Goal: Contribute content: Add original content to the website for others to see

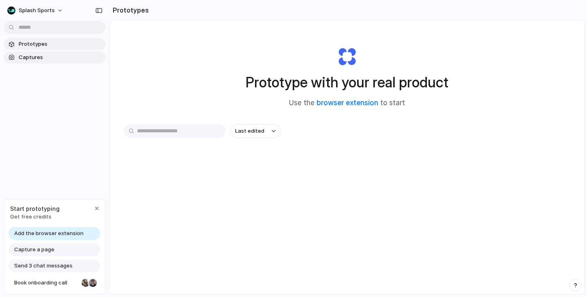
click at [30, 57] on span "Captures" at bounding box center [60, 57] width 83 height 8
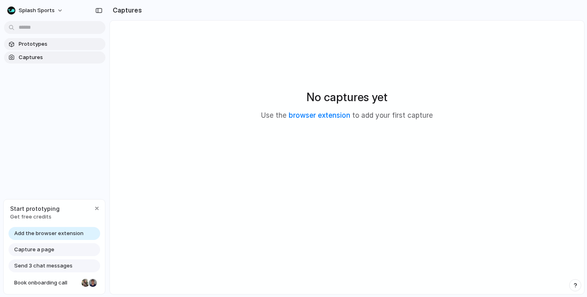
click at [77, 43] on span "Prototypes" at bounding box center [60, 44] width 83 height 8
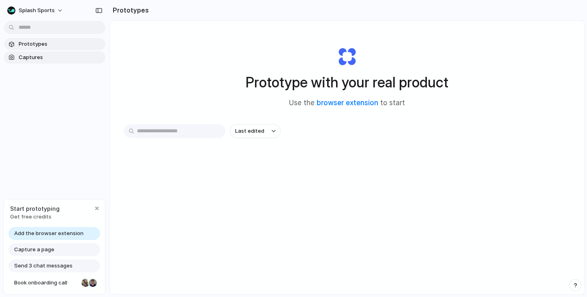
click at [75, 53] on span "Captures" at bounding box center [60, 57] width 83 height 8
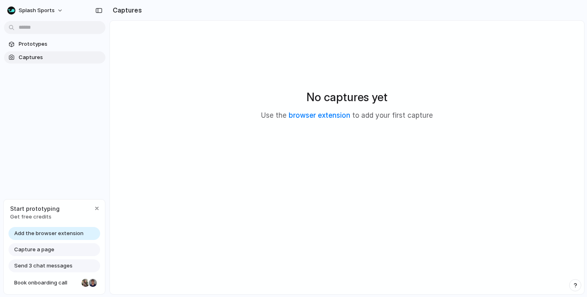
click at [82, 231] on link "Add the browser extension" at bounding box center [55, 233] width 92 height 13
click at [549, 41] on div "No captures yet Use the browser extension to add your first capture" at bounding box center [347, 104] width 455 height 149
click at [328, 115] on link "browser extension" at bounding box center [320, 115] width 62 height 8
click at [53, 251] on div "Capture a page" at bounding box center [55, 250] width 92 height 13
click at [42, 234] on span "Add the browser extension" at bounding box center [48, 234] width 69 height 8
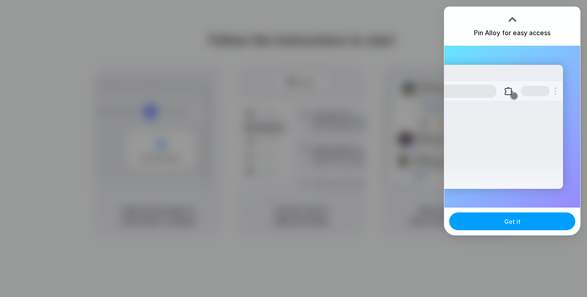
click at [499, 221] on button "Got it" at bounding box center [512, 222] width 126 height 18
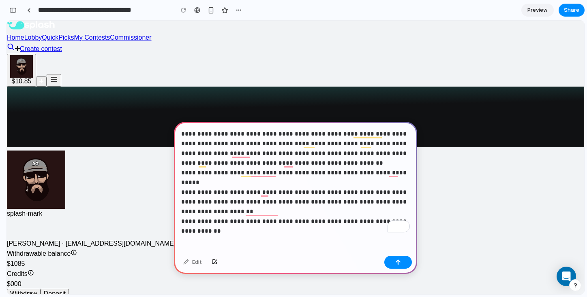
click at [256, 152] on p "**********" at bounding box center [295, 177] width 229 height 97
click at [255, 152] on p "**********" at bounding box center [295, 177] width 229 height 97
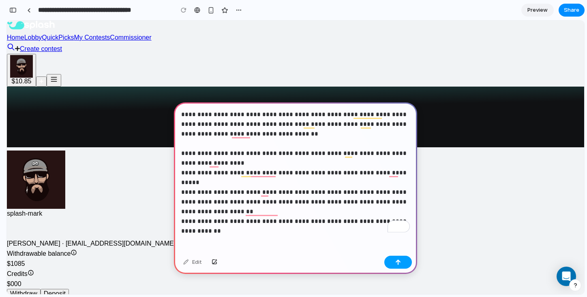
click at [398, 259] on button "button" at bounding box center [398, 262] width 28 height 13
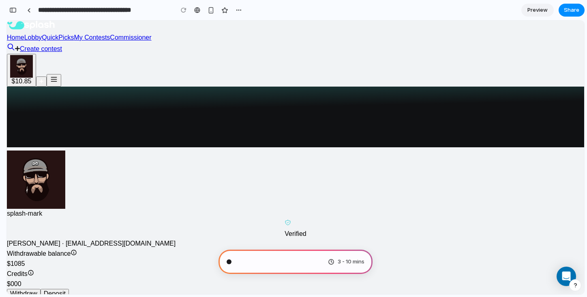
scroll to position [125, 0]
type input "**********"
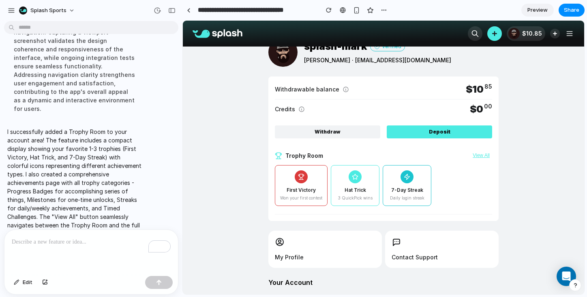
scroll to position [26, 0]
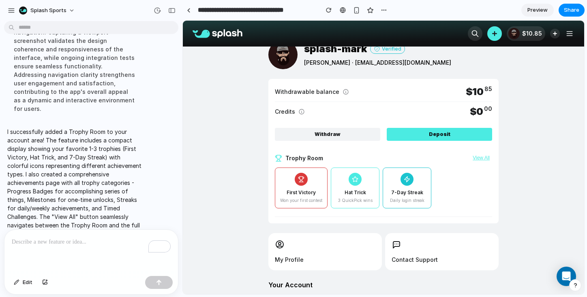
click at [482, 156] on button "View All" at bounding box center [481, 158] width 22 height 6
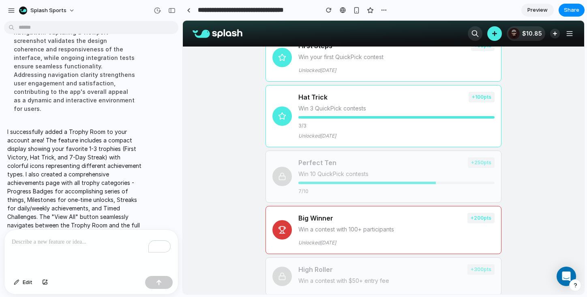
scroll to position [0, 0]
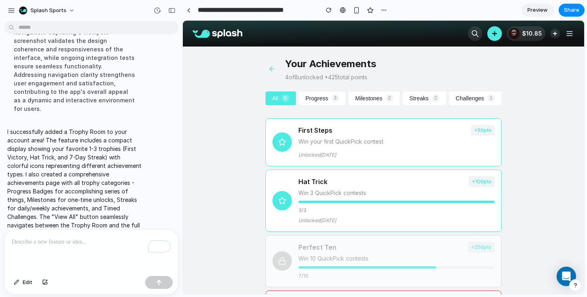
click at [268, 64] on button at bounding box center [271, 68] width 13 height 9
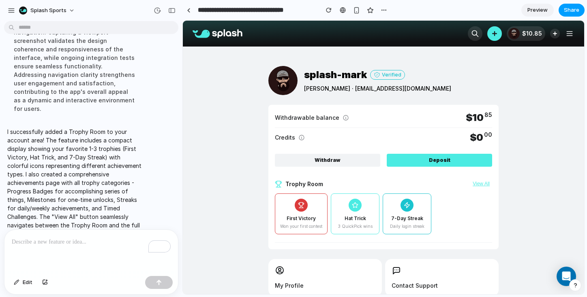
click at [568, 5] on button "Share" at bounding box center [571, 10] width 26 height 13
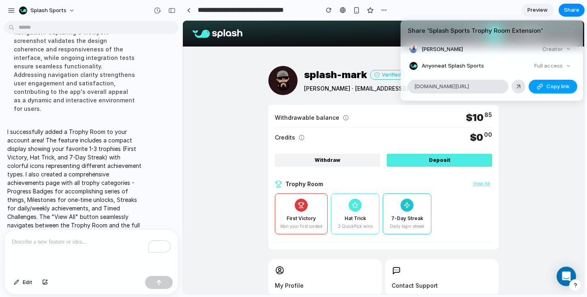
click at [541, 89] on div "button" at bounding box center [540, 86] width 6 height 6
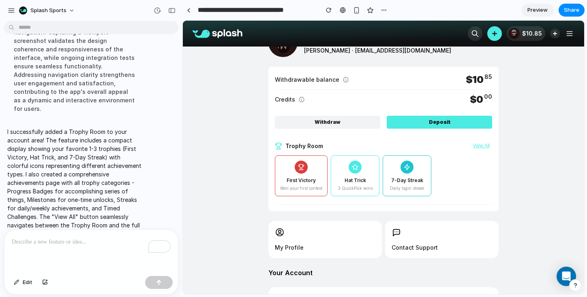
scroll to position [74, 0]
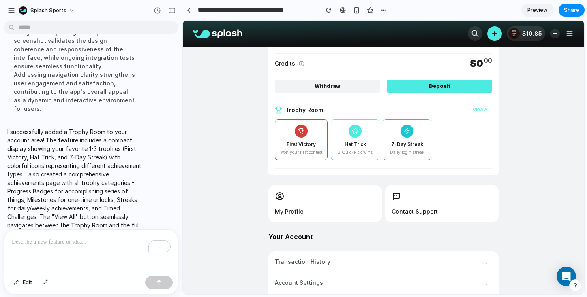
click at [481, 109] on button "View All" at bounding box center [481, 110] width 22 height 6
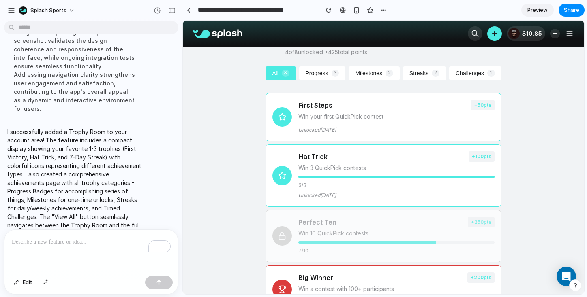
scroll to position [0, 0]
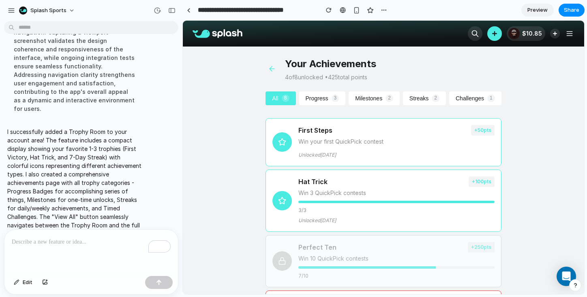
click at [322, 101] on button "Progress 3" at bounding box center [322, 99] width 47 height 14
click at [282, 95] on button "All 8" at bounding box center [280, 99] width 30 height 14
click at [381, 90] on div "Your Achievements 4 of 8 unlocked • 425 total points All 8 Progress 3 Milestone…" at bounding box center [383, 301] width 255 height 509
click at [379, 96] on button "Milestones 2" at bounding box center [374, 99] width 51 height 14
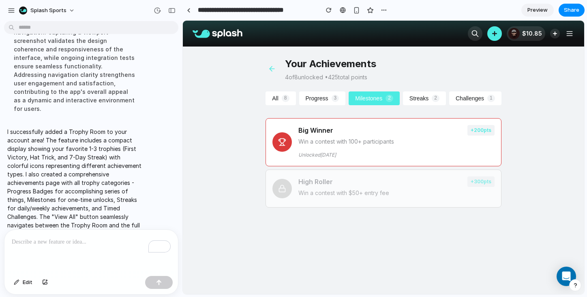
click at [280, 96] on button "All 8" at bounding box center [280, 99] width 30 height 14
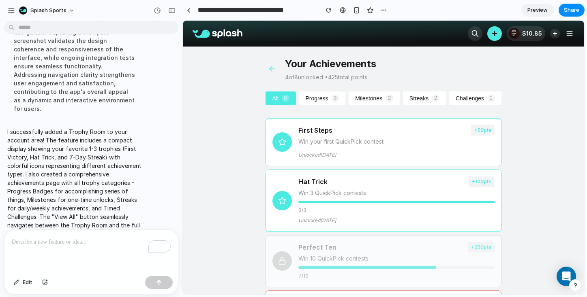
click at [467, 98] on button "Challenges 1" at bounding box center [475, 99] width 52 height 14
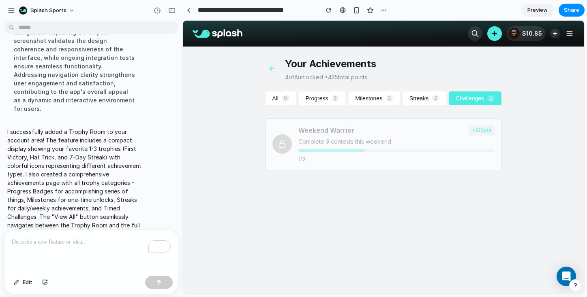
click at [278, 95] on button "All 8" at bounding box center [280, 99] width 30 height 14
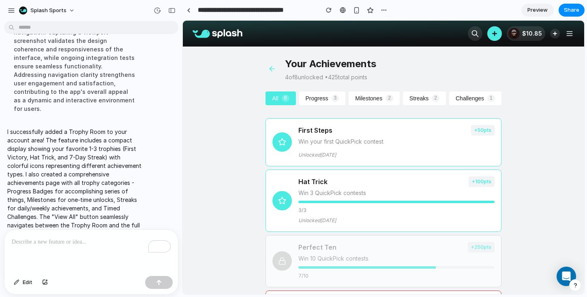
click at [272, 66] on icon at bounding box center [272, 69] width 8 height 8
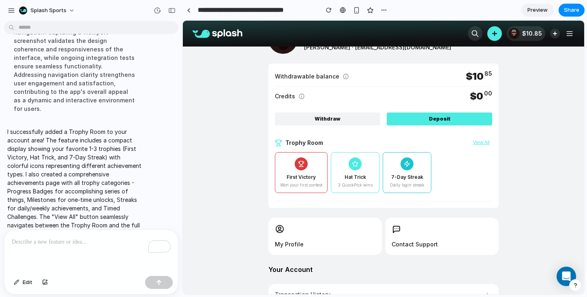
scroll to position [42, 0]
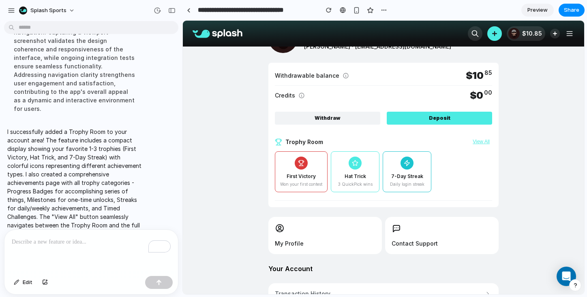
click at [351, 165] on div at bounding box center [355, 163] width 13 height 13
click at [432, 176] on div "First Victory Won your first contest Hat Trick 3 QuickPick wins 7-Day Streak Da…" at bounding box center [383, 173] width 217 height 43
click at [402, 169] on div "7-Day Streak Daily login streak" at bounding box center [407, 172] width 49 height 41
click at [297, 165] on div at bounding box center [301, 163] width 13 height 13
click at [352, 169] on div "Hat Trick 3 QuickPick wins" at bounding box center [355, 172] width 49 height 41
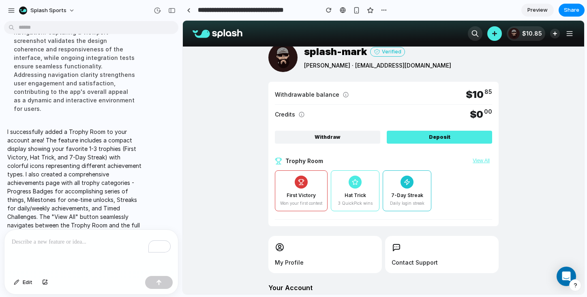
scroll to position [0, 0]
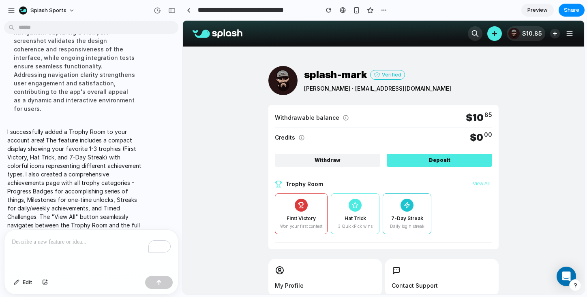
click at [483, 183] on button "View All" at bounding box center [481, 184] width 22 height 6
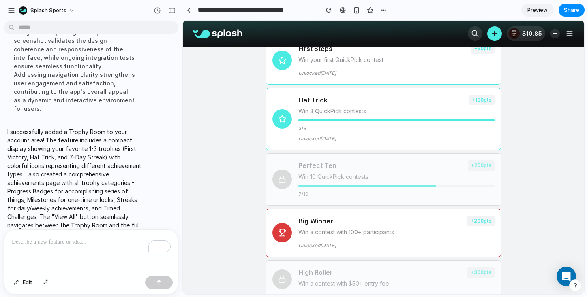
scroll to position [98, 0]
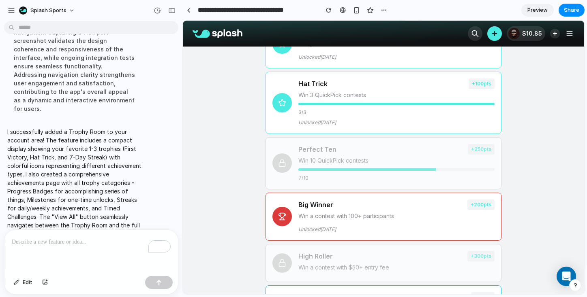
click at [102, 241] on p "To enrich screen reader interactions, please activate Accessibility in Grammarl…" at bounding box center [91, 242] width 159 height 10
click at [25, 282] on span "Edit" at bounding box center [28, 283] width 10 height 8
click at [477, 79] on div at bounding box center [383, 158] width 401 height 274
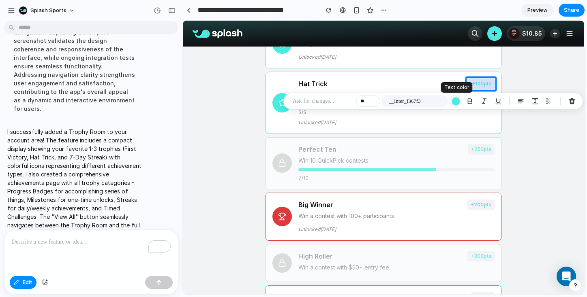
click at [456, 99] on div "button" at bounding box center [455, 101] width 9 height 9
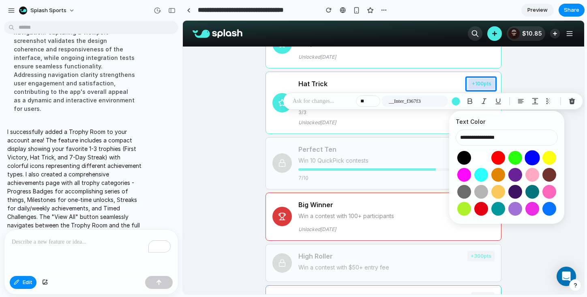
click at [528, 155] on button "Select color oklch(0.45 0.31 264)" at bounding box center [531, 157] width 15 height 15
type input "**********"
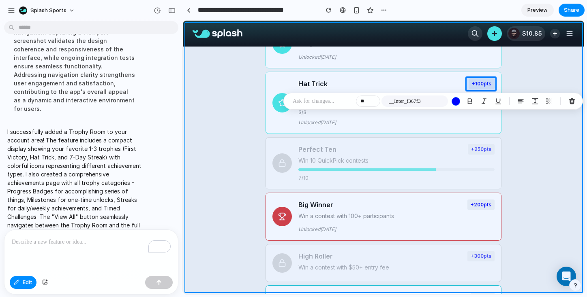
click at [537, 245] on div at bounding box center [383, 158] width 401 height 274
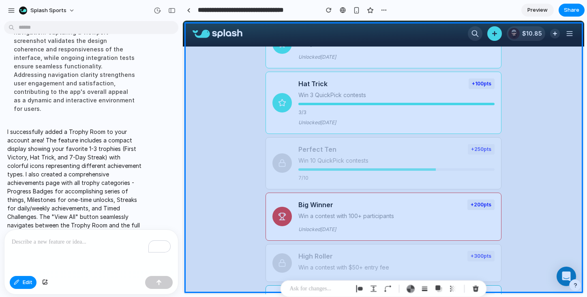
click at [247, 134] on div at bounding box center [383, 158] width 401 height 274
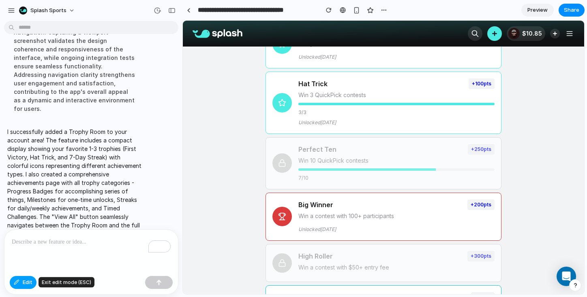
click at [21, 278] on button "Edit" at bounding box center [23, 282] width 27 height 13
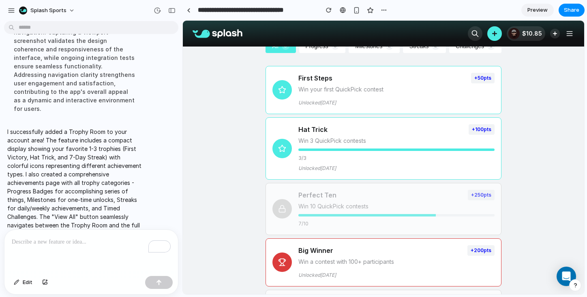
scroll to position [32, 0]
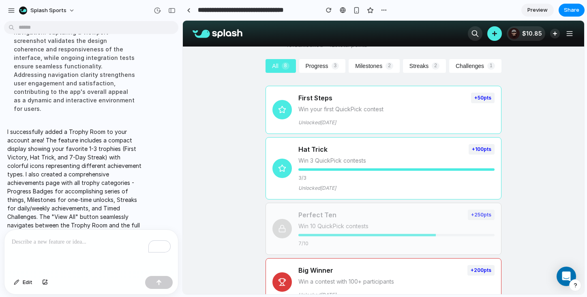
click at [366, 69] on button "Milestones 2" at bounding box center [374, 66] width 51 height 14
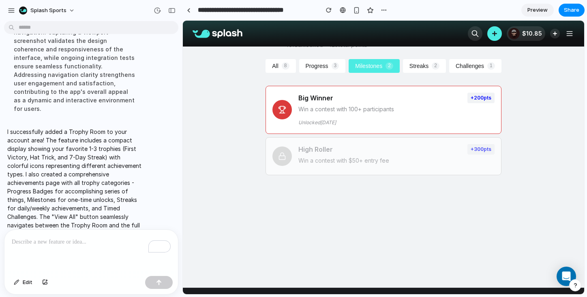
click at [317, 67] on button "Progress 3" at bounding box center [322, 66] width 47 height 14
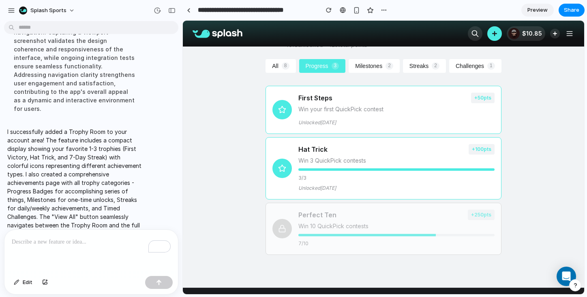
click at [287, 70] on button "All 8" at bounding box center [280, 66] width 30 height 14
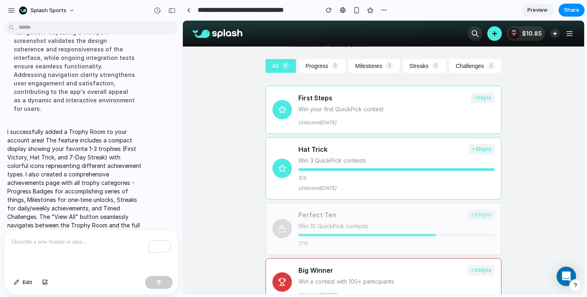
click at [111, 242] on p "To enrich screen reader interactions, please activate Accessibility in Grammarl…" at bounding box center [91, 242] width 159 height 10
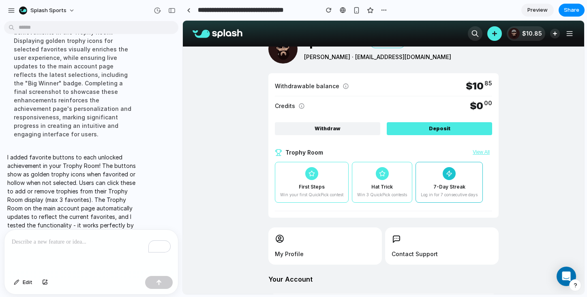
scroll to position [33, 0]
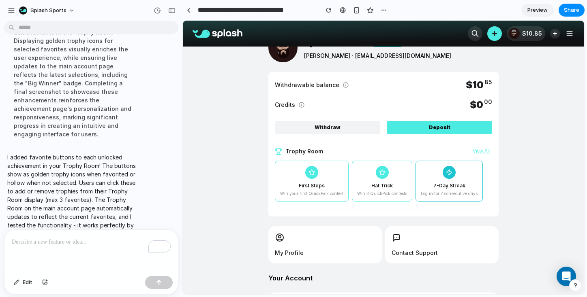
click at [477, 149] on button "View All" at bounding box center [481, 151] width 22 height 6
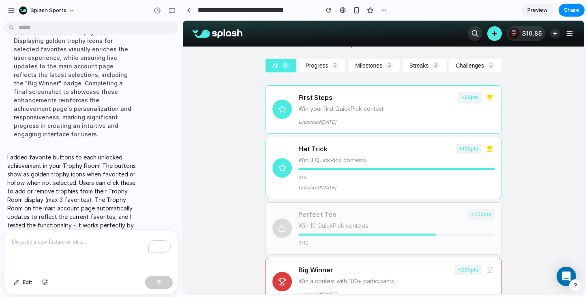
click at [488, 98] on icon at bounding box center [489, 97] width 3 height 4
click at [488, 98] on icon at bounding box center [489, 97] width 6 height 6
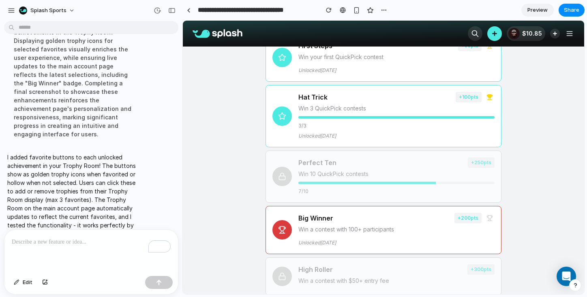
scroll to position [92, 0]
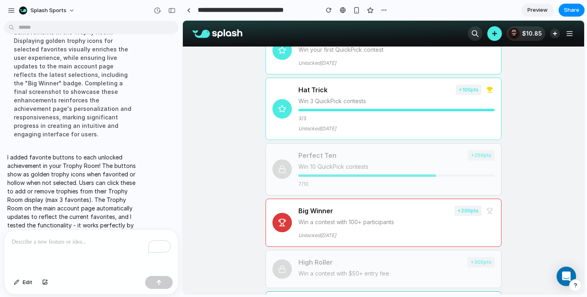
click at [490, 209] on icon at bounding box center [489, 211] width 6 height 6
click at [490, 209] on icon at bounding box center [489, 210] width 3 height 4
click at [491, 209] on icon at bounding box center [489, 210] width 3 height 4
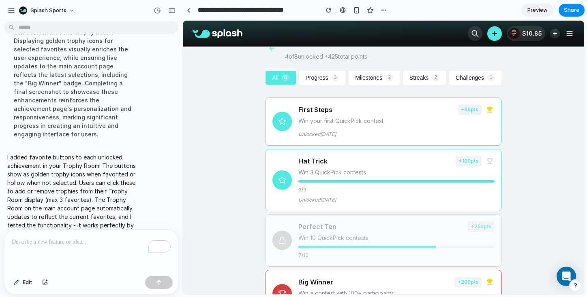
scroll to position [0, 0]
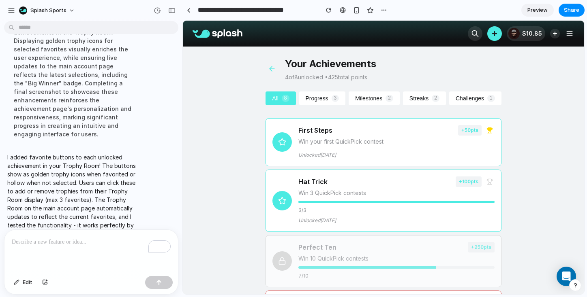
click at [327, 101] on button "Progress 3" at bounding box center [322, 99] width 47 height 14
click at [374, 95] on button "Milestones 2" at bounding box center [374, 99] width 51 height 14
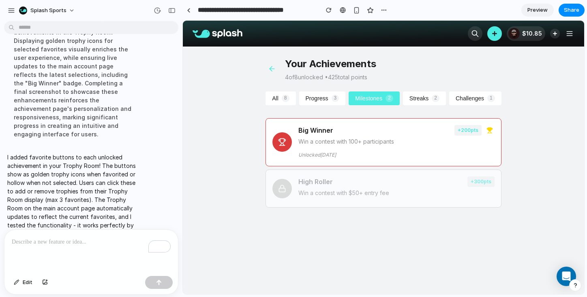
click at [420, 98] on button "Streaks 2" at bounding box center [424, 99] width 43 height 14
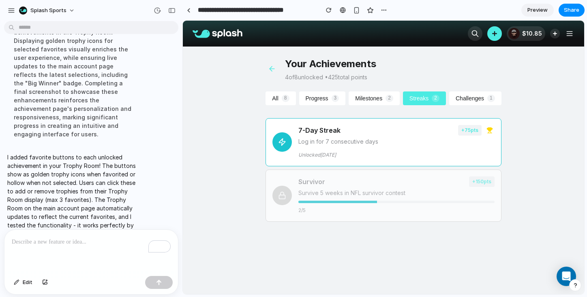
click at [484, 98] on button "Challenges 1" at bounding box center [475, 99] width 52 height 14
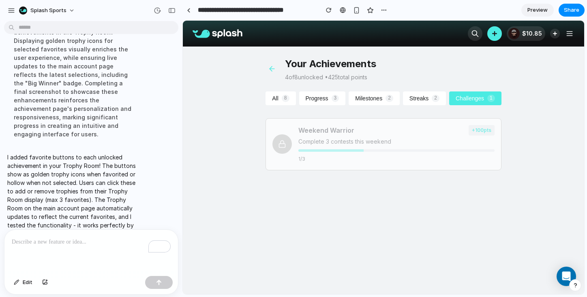
click at [329, 95] on button "Progress 3" at bounding box center [322, 99] width 47 height 14
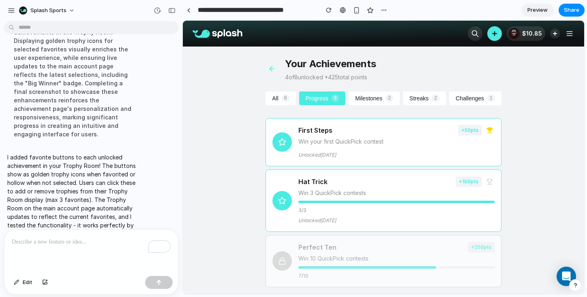
scroll to position [0, 0]
click at [537, 5] on link "Preview" at bounding box center [537, 10] width 32 height 13
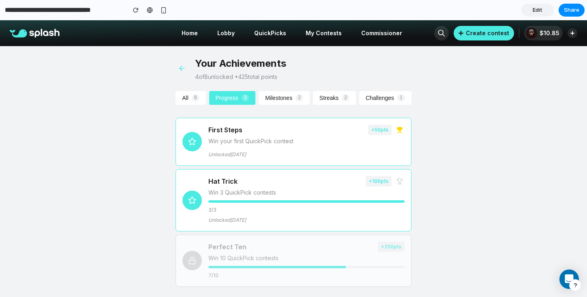
click at [184, 71] on icon at bounding box center [182, 68] width 8 height 8
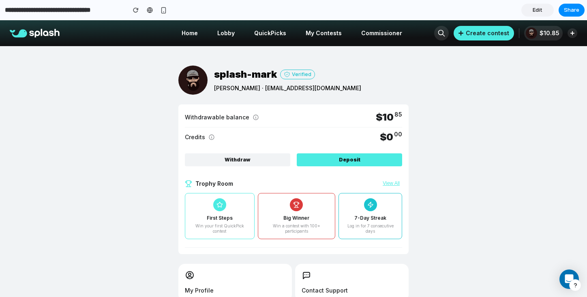
click at [218, 180] on span "Trophy Room" at bounding box center [214, 184] width 38 height 9
click at [219, 200] on div at bounding box center [219, 205] width 13 height 13
click at [291, 206] on div at bounding box center [296, 205] width 13 height 13
click at [355, 203] on div "7-Day Streak Log in for 7 consecutive days" at bounding box center [370, 216] width 64 height 47
click at [391, 180] on div "Trophy Room View All" at bounding box center [293, 184] width 217 height 9
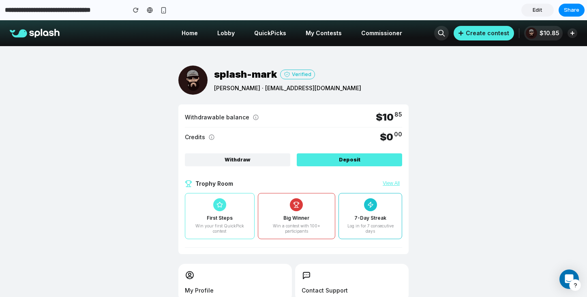
click at [392, 182] on button "View All" at bounding box center [391, 184] width 22 height 6
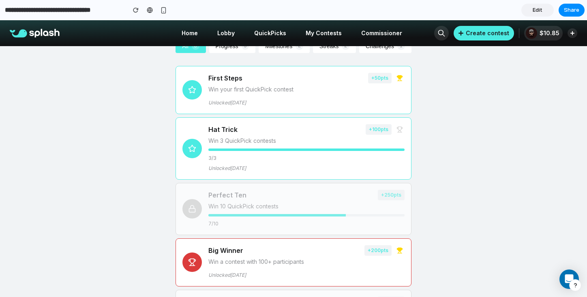
scroll to position [26, 0]
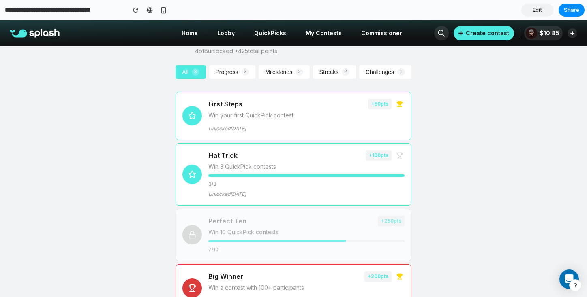
click at [529, 7] on link "Edit" at bounding box center [537, 10] width 32 height 13
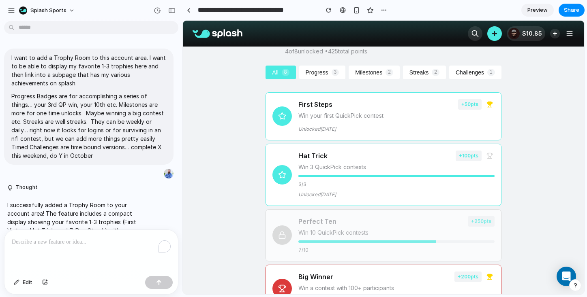
scroll to position [267, 0]
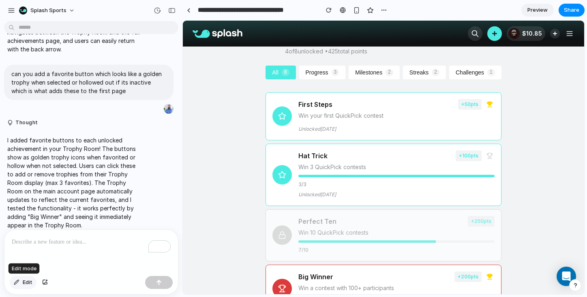
click at [20, 281] on button "Edit" at bounding box center [23, 282] width 27 height 13
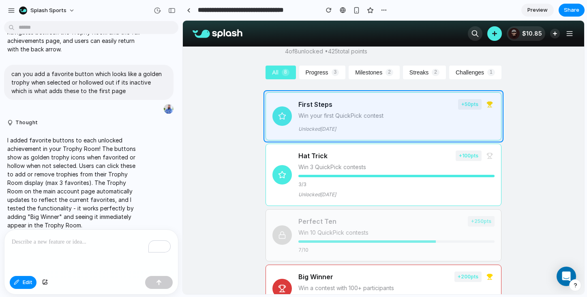
click at [289, 124] on div at bounding box center [383, 158] width 401 height 274
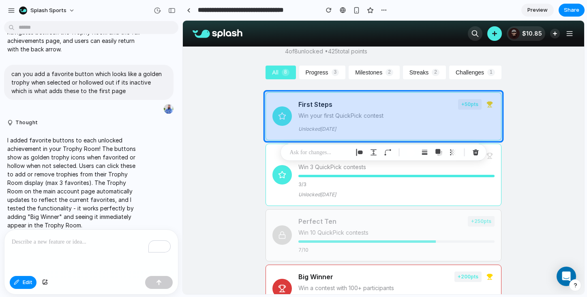
click at [284, 98] on div at bounding box center [383, 158] width 401 height 274
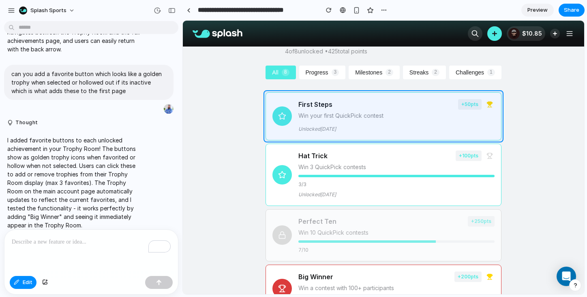
click at [286, 105] on div at bounding box center [383, 158] width 401 height 274
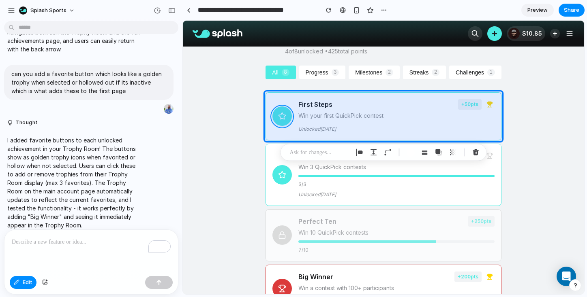
click at [286, 111] on div at bounding box center [383, 158] width 401 height 274
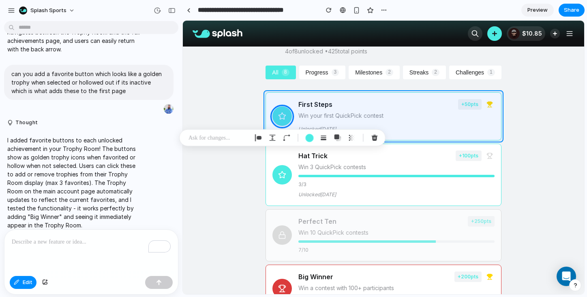
click at [286, 93] on div at bounding box center [383, 158] width 401 height 274
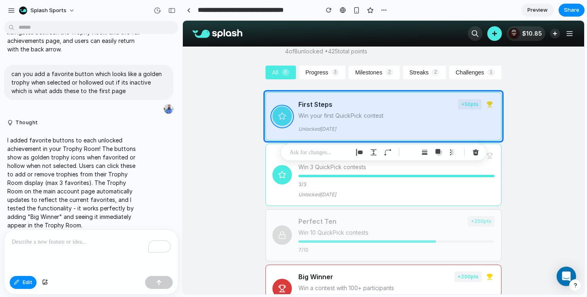
click at [291, 116] on div at bounding box center [383, 158] width 401 height 274
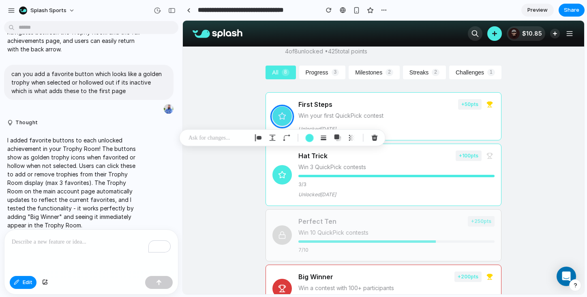
click at [212, 143] on div at bounding box center [282, 138] width 206 height 17
click at [212, 138] on p at bounding box center [218, 138] width 60 height 10
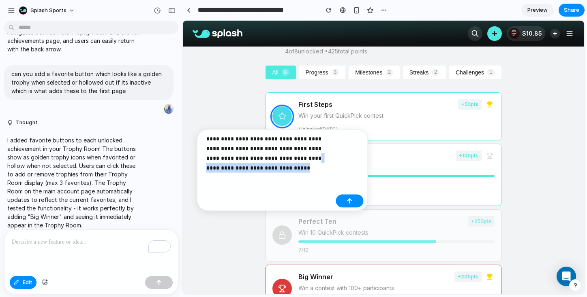
drag, startPoint x: 242, startPoint y: 172, endPoint x: 253, endPoint y: 158, distance: 17.8
click at [253, 158] on p "**********" at bounding box center [269, 153] width 126 height 39
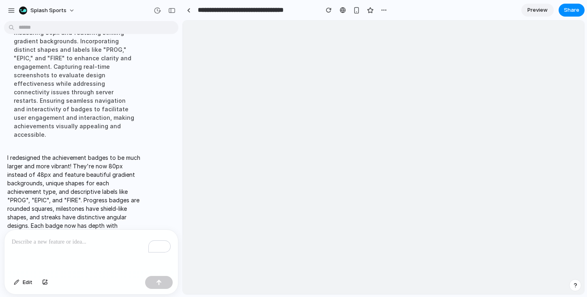
scroll to position [0, 0]
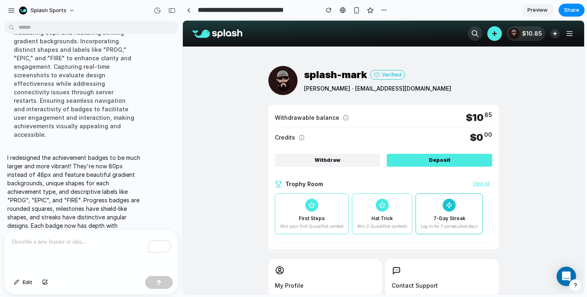
click at [481, 185] on button "View All" at bounding box center [481, 184] width 22 height 6
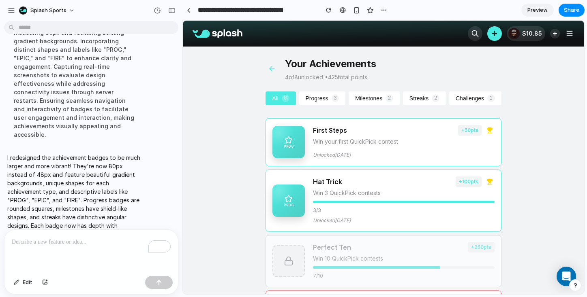
scroll to position [2, 0]
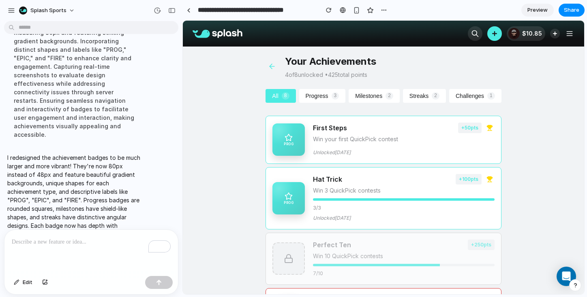
click at [71, 247] on div "To enrich screen reader interactions, please activate Accessibility in Grammarl…" at bounding box center [90, 251] width 173 height 43
click at [271, 64] on icon at bounding box center [271, 66] width 2 height 5
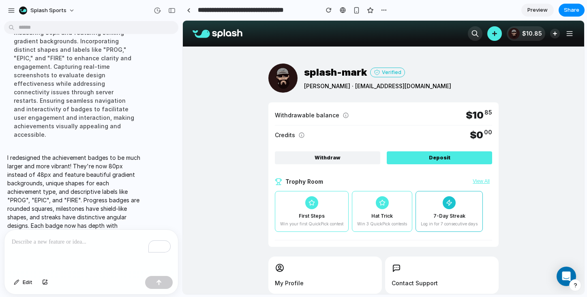
click at [330, 208] on div "First Steps Win your first QuickPick contest" at bounding box center [312, 211] width 74 height 41
click at [361, 207] on div "Hat Trick Win 3 QuickPick contests" at bounding box center [382, 211] width 60 height 41
click at [433, 204] on div "7-Day Streak Log in for 7 consecutive days" at bounding box center [448, 211] width 67 height 41
click at [487, 179] on button "View All" at bounding box center [481, 182] width 22 height 6
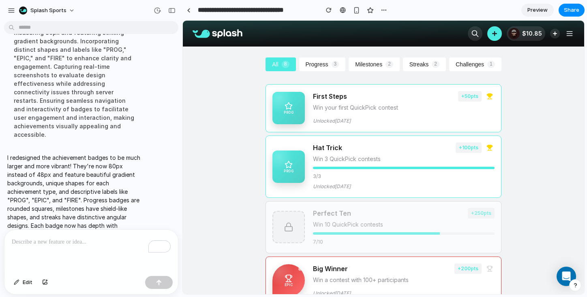
scroll to position [6, 0]
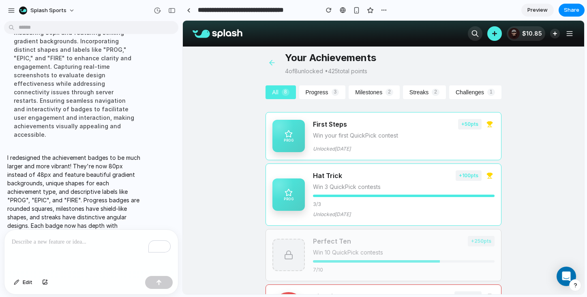
click at [404, 141] on div "First Steps + 50 pts Win your first QuickPick contest Unlocked [DATE]" at bounding box center [403, 136] width 181 height 34
click at [293, 137] on div at bounding box center [288, 136] width 32 height 32
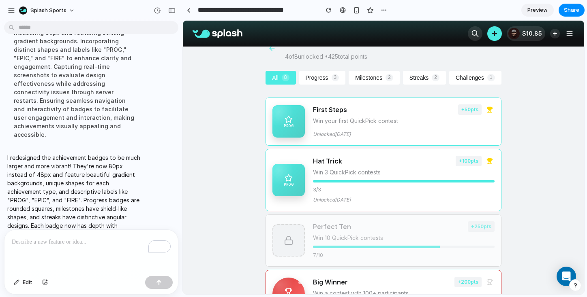
scroll to position [0, 0]
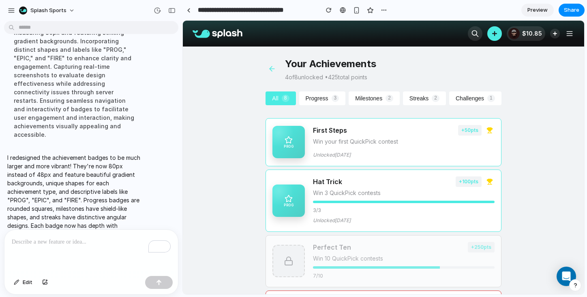
click at [273, 69] on icon at bounding box center [272, 69] width 5 height 0
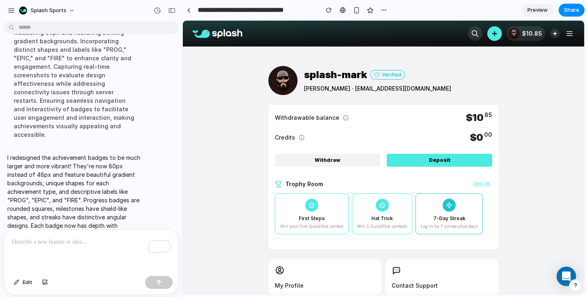
click at [114, 240] on p "To enrich screen reader interactions, please activate Accessibility in Grammarl…" at bounding box center [91, 242] width 159 height 10
click at [111, 244] on p "**********" at bounding box center [91, 242] width 159 height 10
drag, startPoint x: 38, startPoint y: 240, endPoint x: 1, endPoint y: 240, distance: 36.5
click at [1, 240] on div "**********" at bounding box center [89, 262] width 178 height 65
click at [90, 247] on div "**********" at bounding box center [90, 251] width 173 height 43
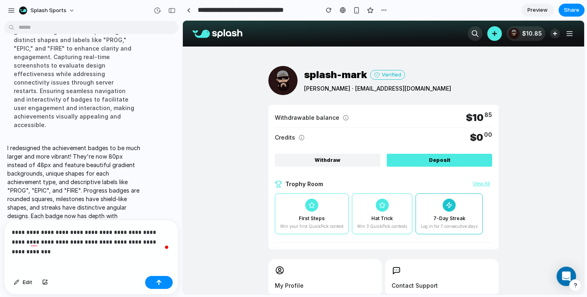
scroll to position [608, 0]
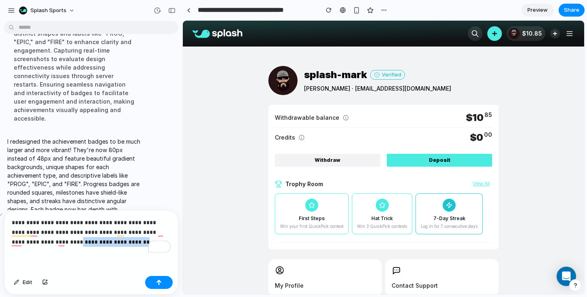
drag, startPoint x: 108, startPoint y: 244, endPoint x: 45, endPoint y: 242, distance: 62.9
click at [45, 242] on p "**********" at bounding box center [91, 232] width 159 height 29
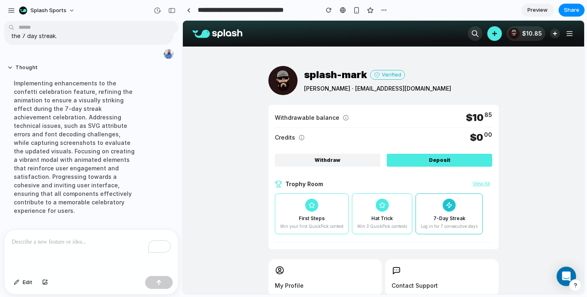
scroll to position [785, 0]
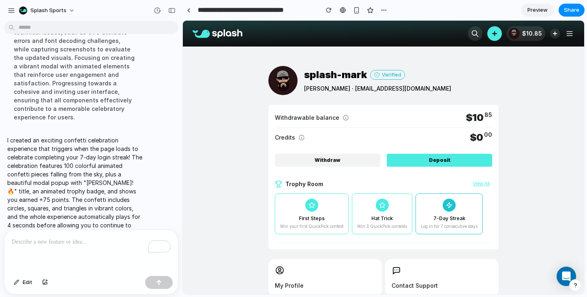
click at [341, 206] on div "First Steps Win your first QuickPick contest" at bounding box center [312, 214] width 74 height 41
click at [484, 183] on button "View All" at bounding box center [481, 184] width 22 height 6
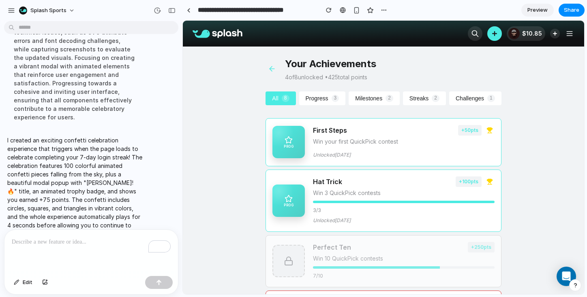
click at [272, 67] on icon at bounding box center [272, 69] width 8 height 8
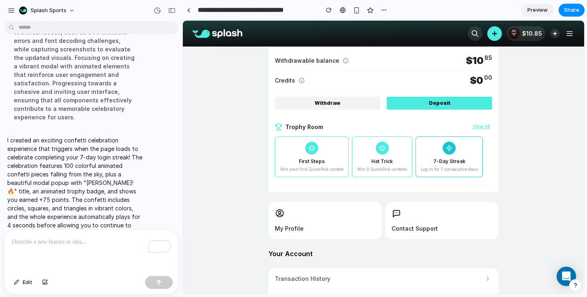
scroll to position [0, 0]
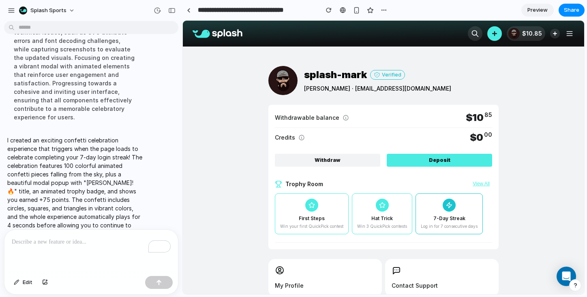
click at [567, 34] on icon at bounding box center [569, 34] width 5 height 0
click at [329, 9] on div "button" at bounding box center [329, 10] width 6 height 6
click at [329, 17] on div "**********" at bounding box center [286, 10] width 208 height 15
click at [328, 14] on button "button" at bounding box center [329, 10] width 12 height 12
click at [323, 8] on button "button" at bounding box center [329, 10] width 12 height 12
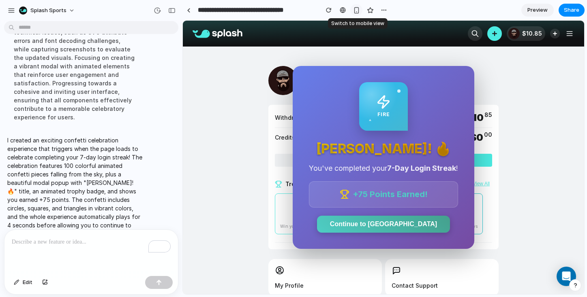
click at [355, 12] on div "button" at bounding box center [356, 10] width 7 height 7
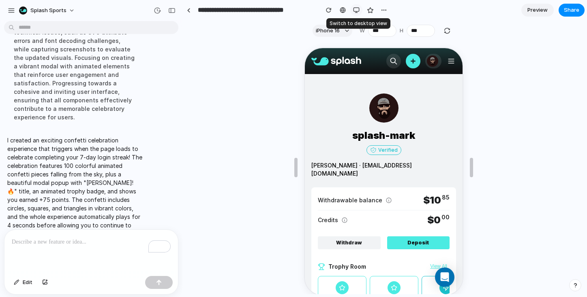
click at [355, 12] on div "button" at bounding box center [356, 10] width 6 height 6
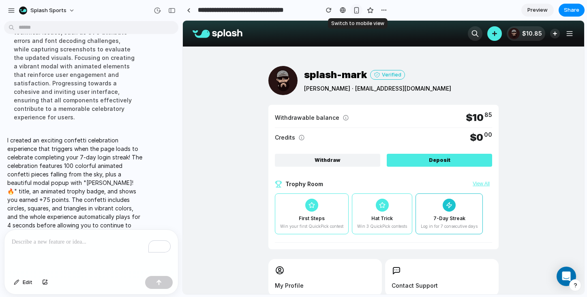
click at [355, 12] on div "button" at bounding box center [356, 10] width 7 height 7
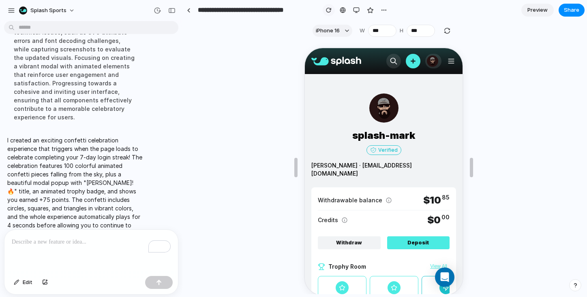
click at [327, 12] on div "button" at bounding box center [329, 10] width 6 height 6
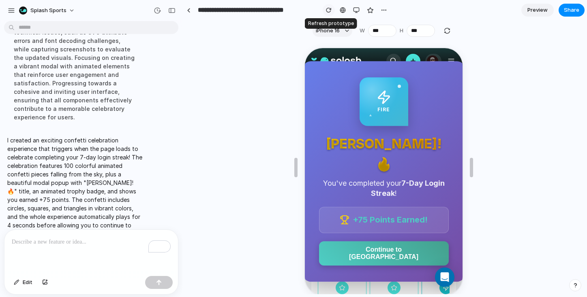
click at [327, 11] on div "button" at bounding box center [329, 10] width 6 height 6
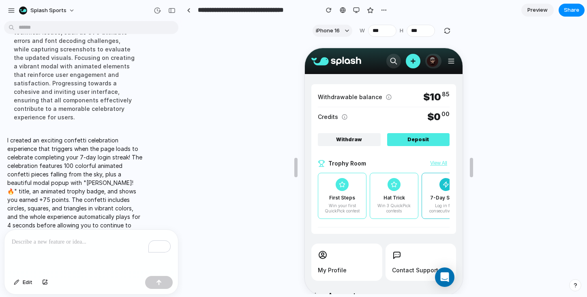
scroll to position [105, 0]
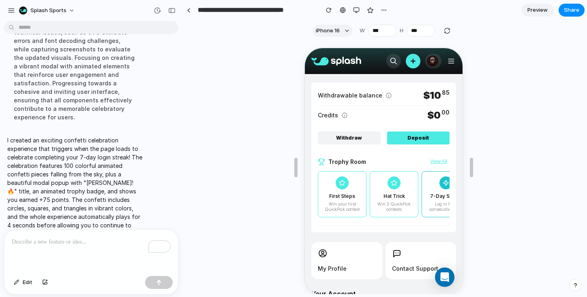
click at [437, 158] on button "View All" at bounding box center [437, 161] width 22 height 6
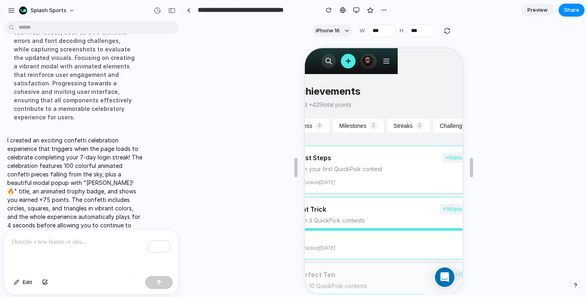
scroll to position [0, 0]
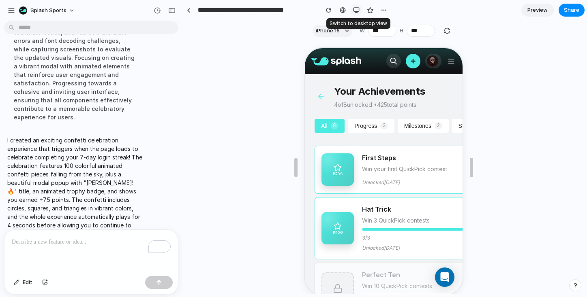
click at [354, 8] on div "button" at bounding box center [356, 10] width 6 height 6
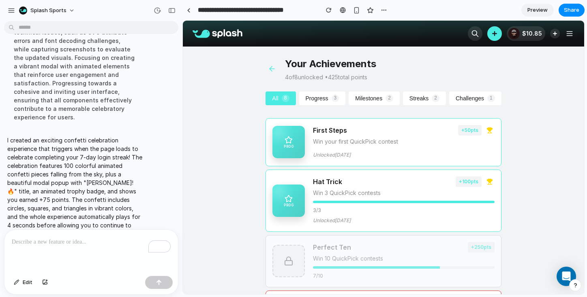
click at [330, 2] on div "**********" at bounding box center [286, 10] width 208 height 18
click at [328, 6] on button "button" at bounding box center [329, 10] width 12 height 12
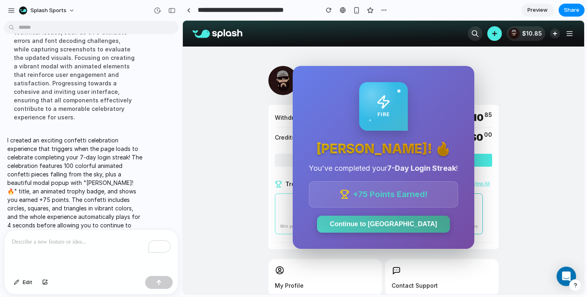
click at [349, 111] on div "FIRE [PERSON_NAME]! 🔥 You've completed your 7-Day Login Streak ! +75 Points Ear…" at bounding box center [384, 157] width 182 height 183
click at [24, 281] on span "Edit" at bounding box center [28, 283] width 10 height 8
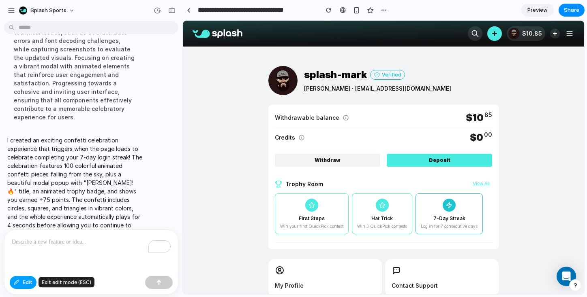
click at [21, 279] on button "Edit" at bounding box center [23, 282] width 27 height 13
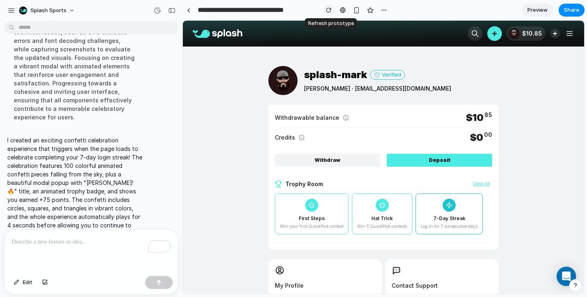
click at [327, 11] on div "button" at bounding box center [329, 10] width 6 height 6
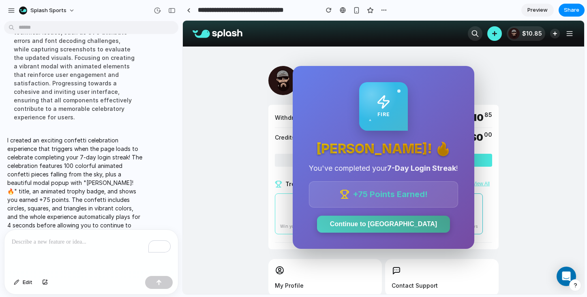
click at [411, 195] on span "+75 Points Earned!" at bounding box center [390, 194] width 75 height 13
click at [400, 224] on button "Continue to [GEOGRAPHIC_DATA]" at bounding box center [383, 223] width 133 height 17
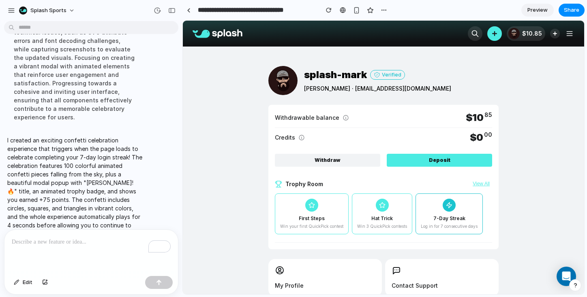
click at [576, 6] on span "Share" at bounding box center [571, 10] width 15 height 8
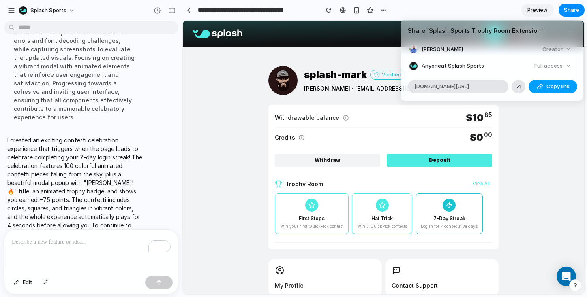
click at [548, 86] on span "Copy link" at bounding box center [557, 87] width 23 height 8
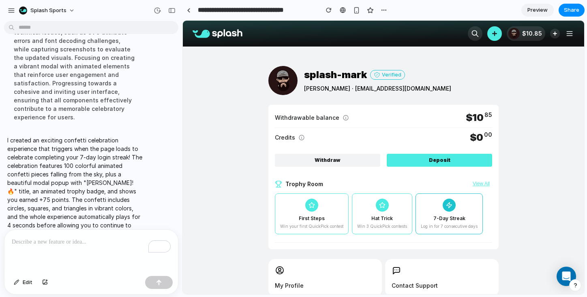
click at [153, 152] on div "Share ' Splash Sports Trophy Room Extension ' [PERSON_NAME] Creator Anyone at S…" at bounding box center [293, 148] width 587 height 297
click at [21, 280] on button "Edit" at bounding box center [23, 282] width 27 height 13
click at [448, 215] on div "7-Day Streak" at bounding box center [449, 219] width 32 height 8
click at [486, 181] on button "View All" at bounding box center [481, 184] width 22 height 6
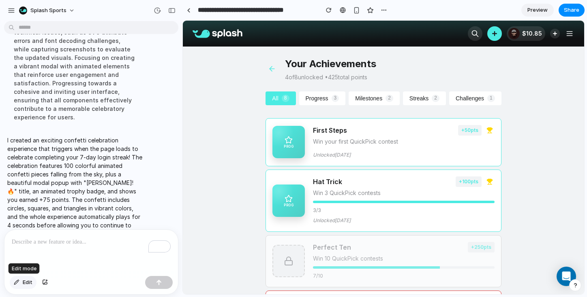
click at [24, 285] on span "Edit" at bounding box center [28, 283] width 10 height 8
click at [470, 131] on div at bounding box center [383, 158] width 401 height 274
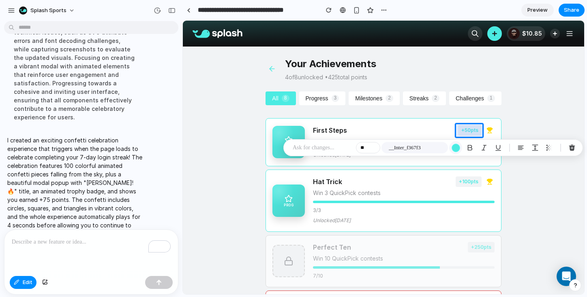
click at [458, 147] on div "button" at bounding box center [455, 148] width 9 height 9
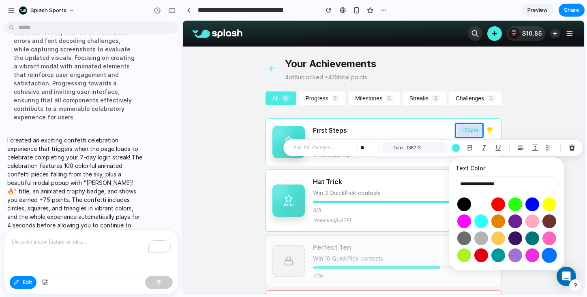
click at [550, 262] on button "Select color oklch(0.60 0.24 260)" at bounding box center [548, 255] width 15 height 15
click at [530, 200] on button "Select color oklch(0.45 0.31 264)" at bounding box center [531, 204] width 15 height 15
type input "**********"
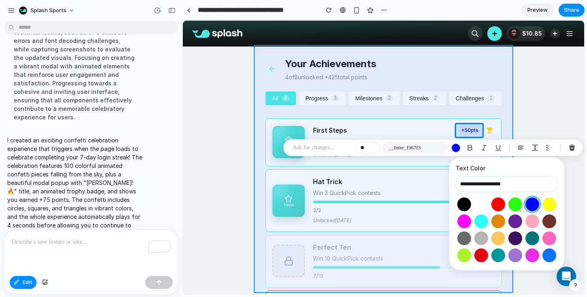
click at [507, 128] on div at bounding box center [383, 158] width 401 height 274
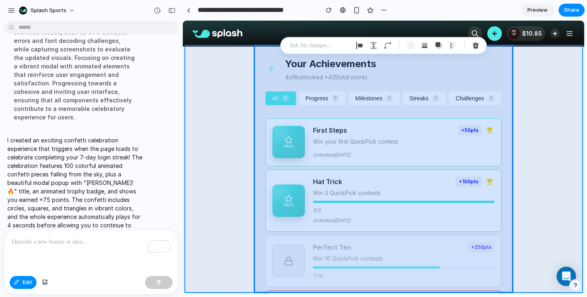
click at [525, 129] on div at bounding box center [383, 158] width 401 height 274
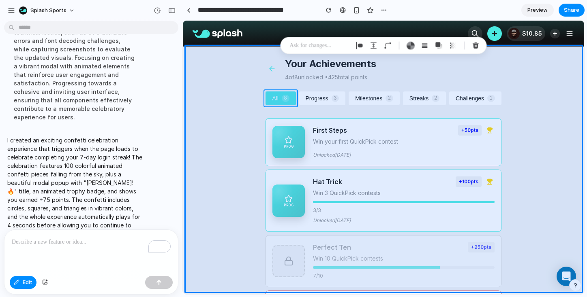
click at [290, 103] on div at bounding box center [383, 158] width 401 height 274
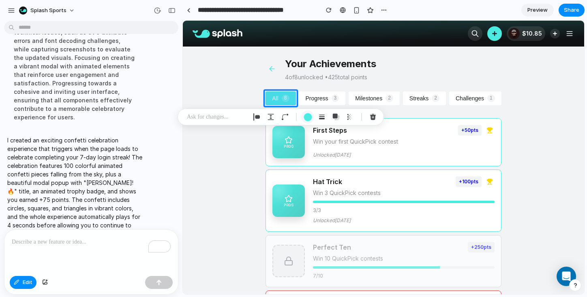
click at [303, 114] on button "button" at bounding box center [307, 117] width 13 height 13
click at [283, 153] on div at bounding box center [383, 158] width 401 height 274
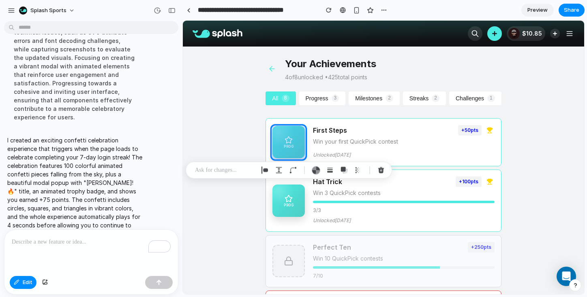
click at [303, 148] on div at bounding box center [383, 158] width 401 height 274
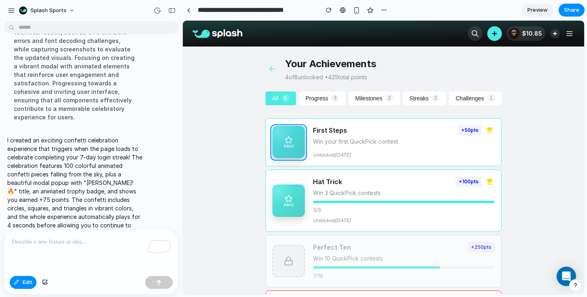
click at [301, 149] on div at bounding box center [383, 158] width 401 height 274
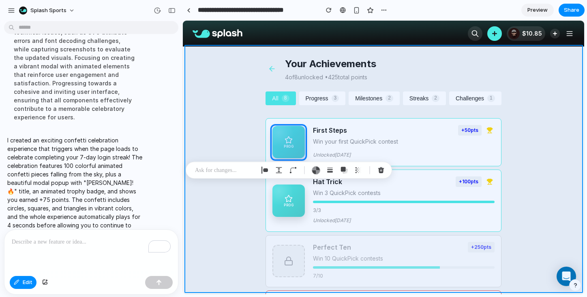
click at [247, 207] on div at bounding box center [383, 158] width 401 height 274
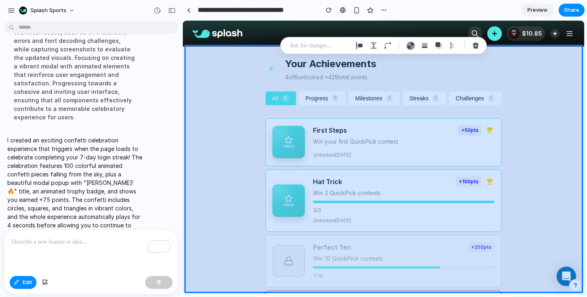
click at [527, 202] on div at bounding box center [383, 158] width 401 height 274
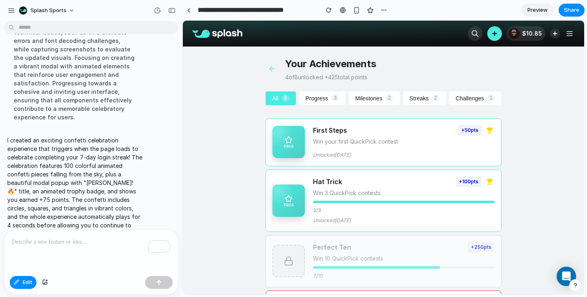
click at [111, 241] on p "To enrich screen reader interactions, please activate Accessibility in Grammarl…" at bounding box center [91, 242] width 159 height 10
click at [18, 281] on div "button" at bounding box center [17, 282] width 6 height 5
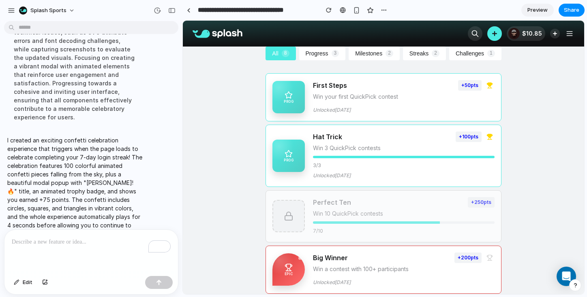
scroll to position [13, 0]
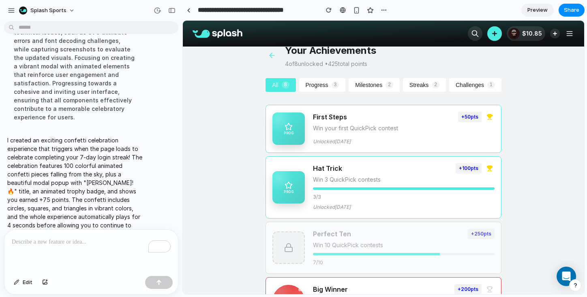
click at [489, 118] on icon at bounding box center [488, 119] width 1 height 2
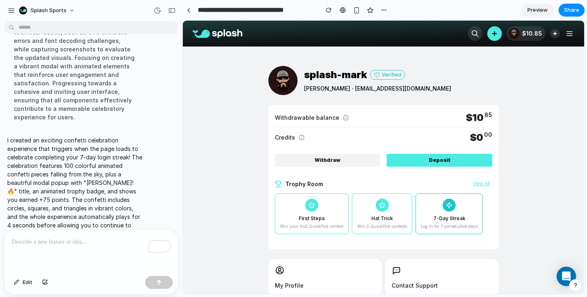
scroll to position [0, 0]
click at [171, 9] on div "button" at bounding box center [171, 11] width 7 height 6
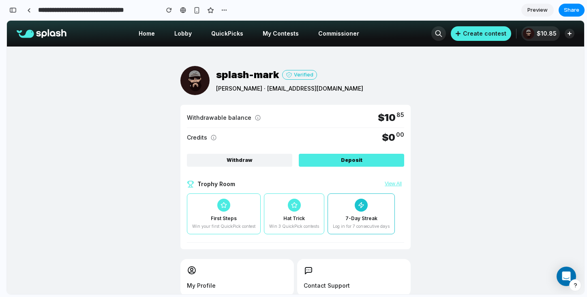
scroll to position [1474, 0]
click at [13, 12] on div "button" at bounding box center [12, 10] width 7 height 6
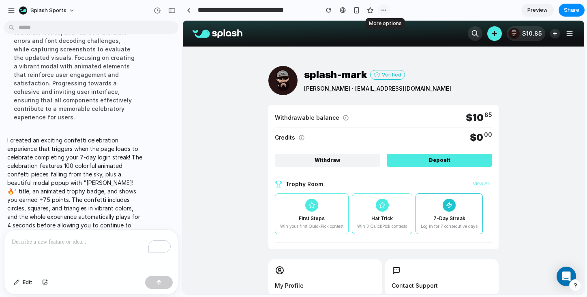
click at [381, 11] on div "button" at bounding box center [384, 10] width 6 height 6
click at [415, 7] on div "Duplicate Delete" at bounding box center [293, 148] width 587 height 297
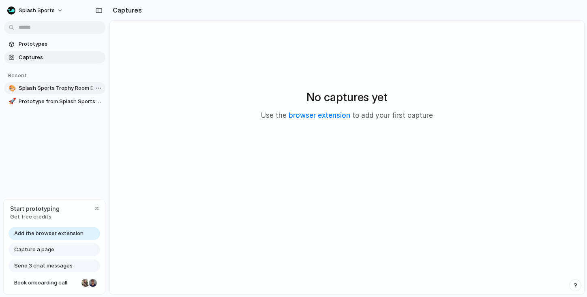
click at [60, 90] on span "Splash Sports Trophy Room Extension" at bounding box center [60, 88] width 83 height 8
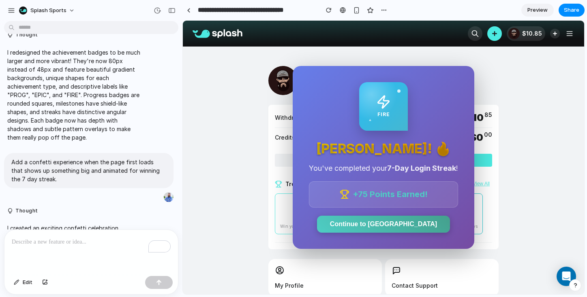
scroll to position [644, 0]
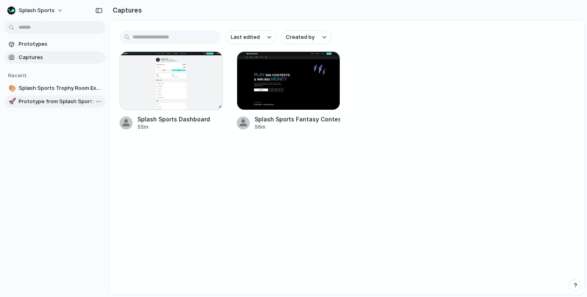
click at [64, 107] on link "🚀 Prototype from Splash Sports Fantasy Contests" at bounding box center [54, 102] width 101 height 12
click at [100, 102] on body "Splash Sports Prototypes Captures Recent 🎨 Splash Sports Trophy Room Extension …" at bounding box center [293, 148] width 587 height 297
click at [108, 147] on span "Delete" at bounding box center [111, 144] width 17 height 8
click at [60, 10] on button "Splash Sports" at bounding box center [35, 10] width 63 height 13
click at [63, 136] on div "Settings Invite members Change theme Sign out" at bounding box center [293, 148] width 587 height 297
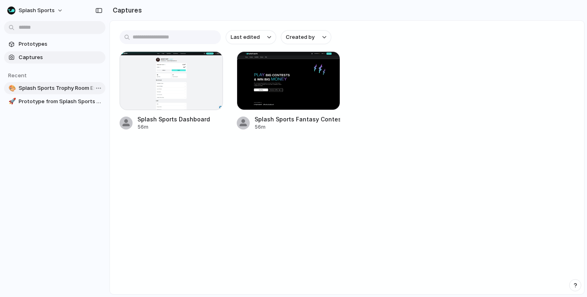
click at [70, 89] on span "Splash Sports Trophy Room Extension" at bounding box center [60, 88] width 83 height 8
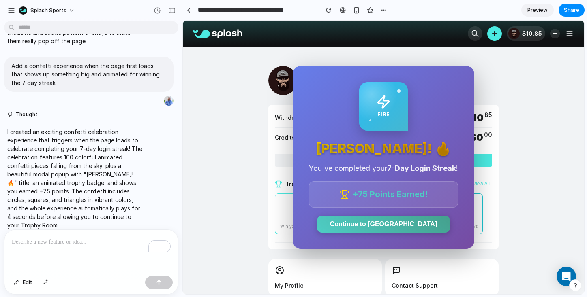
click at [306, 126] on div "FIRE [PERSON_NAME]! 🔥 You've completed your 7-Day Login Streak ! +75 Points Ear…" at bounding box center [384, 157] width 182 height 183
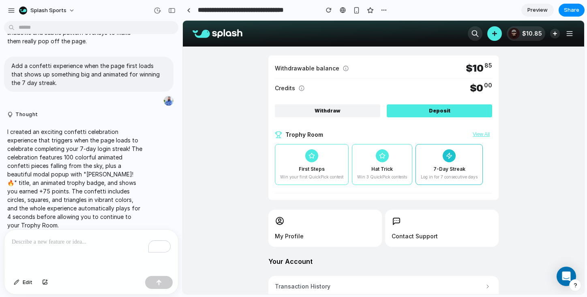
scroll to position [73, 0]
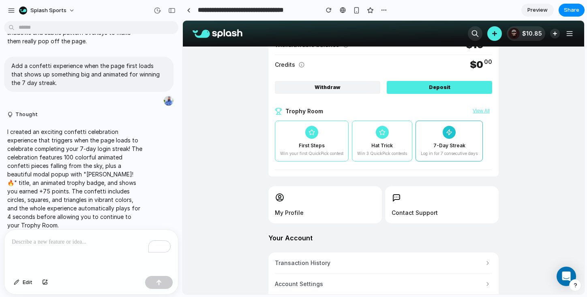
click at [483, 113] on button "View All" at bounding box center [481, 111] width 22 height 6
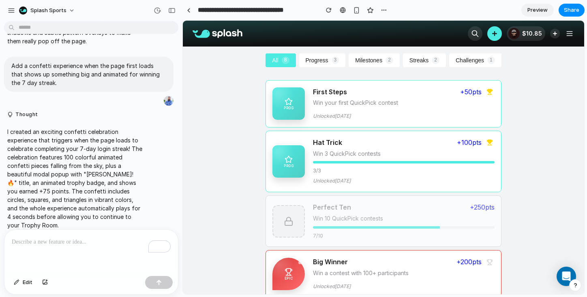
scroll to position [0, 0]
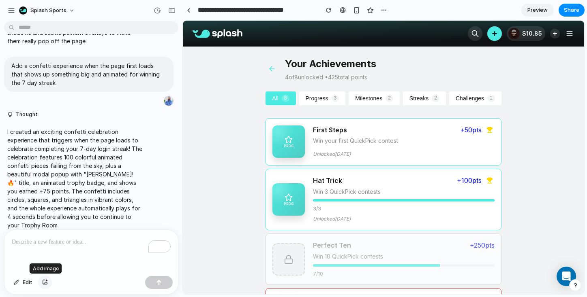
click at [47, 282] on div "button" at bounding box center [45, 282] width 6 height 5
click at [324, 9] on button "button" at bounding box center [329, 10] width 12 height 12
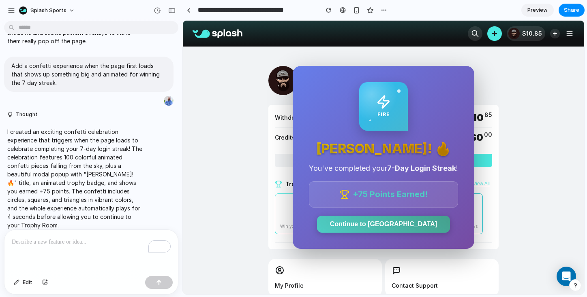
click at [344, 77] on div "FIRE [PERSON_NAME]! 🔥 You've completed your 7-Day Login Streak ! +75 Points Ear…" at bounding box center [384, 157] width 182 height 183
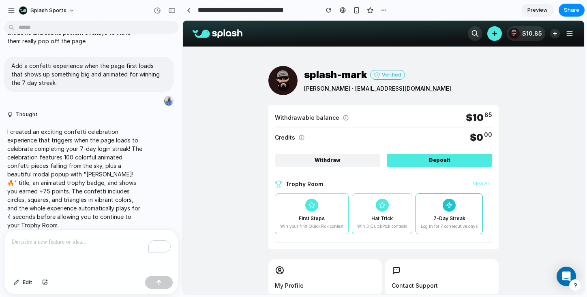
click at [83, 249] on div "To enrich screen reader interactions, please activate Accessibility in Grammarl…" at bounding box center [90, 251] width 173 height 43
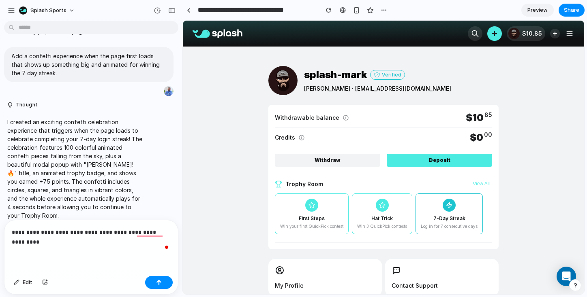
scroll to position [644, 0]
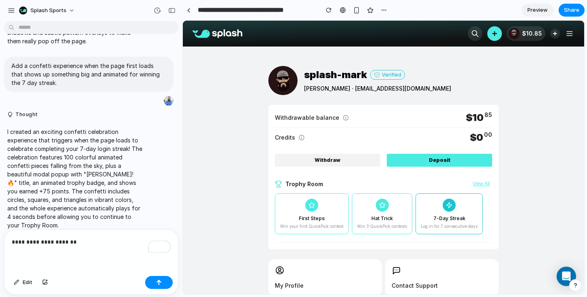
click at [13, 238] on p "**********" at bounding box center [91, 242] width 159 height 10
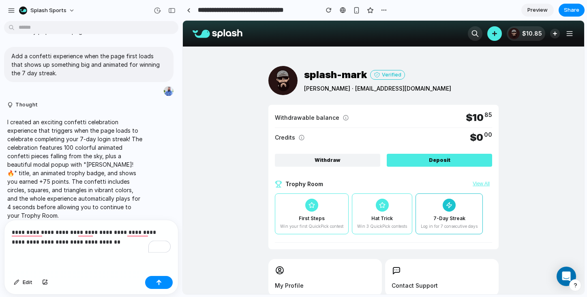
click at [113, 242] on p "**********" at bounding box center [91, 237] width 159 height 19
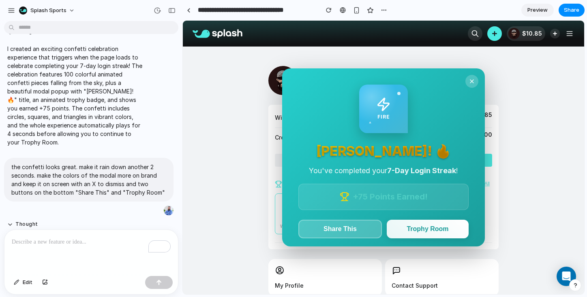
scroll to position [978, 0]
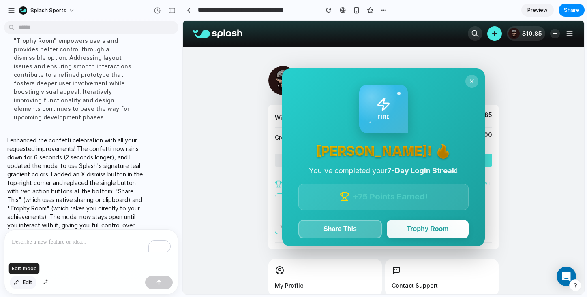
click at [26, 280] on span "Edit" at bounding box center [28, 283] width 10 height 8
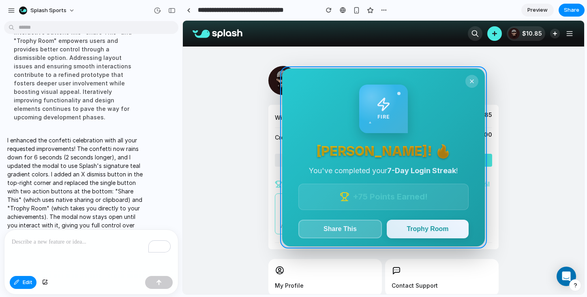
click at [334, 124] on div at bounding box center [383, 158] width 401 height 274
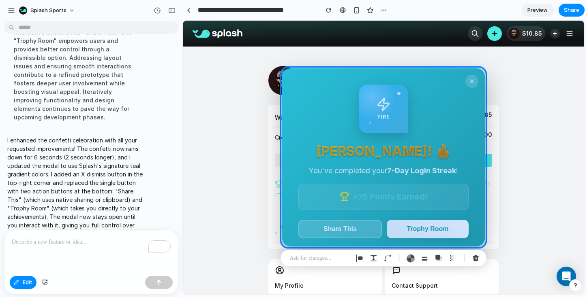
click at [341, 126] on div at bounding box center [383, 158] width 401 height 274
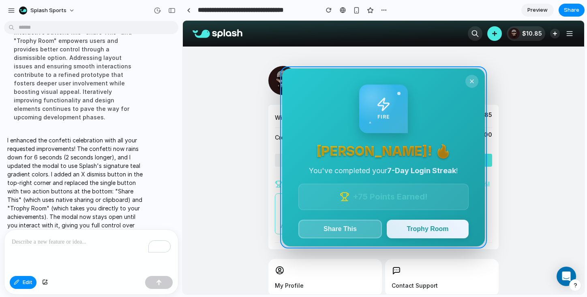
click at [340, 126] on div at bounding box center [383, 158] width 401 height 274
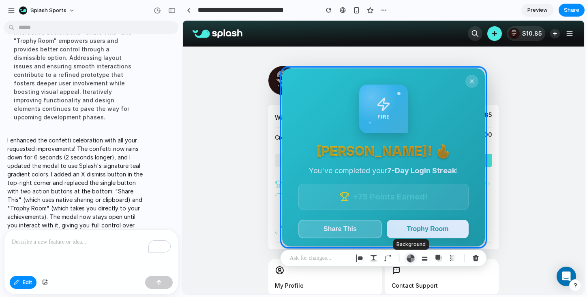
click at [411, 258] on div "button" at bounding box center [410, 259] width 9 height 9
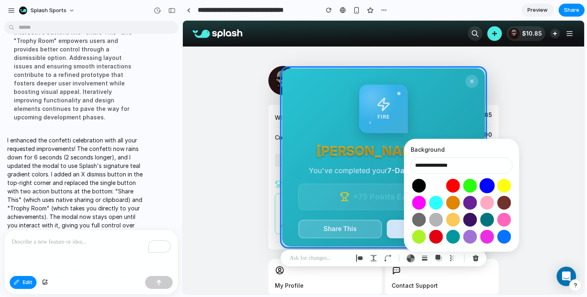
click at [484, 182] on button "Select color oklch(0.45 0.31 264)" at bounding box center [486, 185] width 15 height 15
click at [484, 183] on button "Select color oklch(0.45 0.31 264)" at bounding box center [486, 185] width 15 height 15
click at [436, 200] on button "Select color oklch(0.91 0.15 195)" at bounding box center [435, 202] width 15 height 15
click at [451, 202] on button "Select color oklch(0.70 0.17 67)" at bounding box center [452, 202] width 15 height 15
click at [430, 216] on button "Select color oklch(0.77 0 0)" at bounding box center [435, 219] width 15 height 15
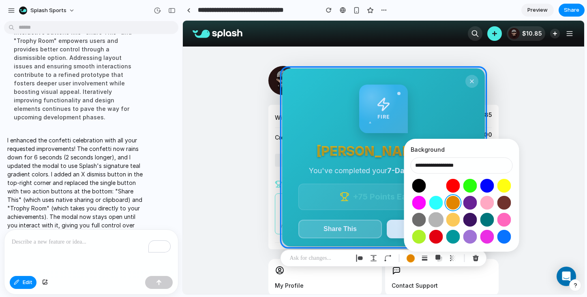
type input "**********"
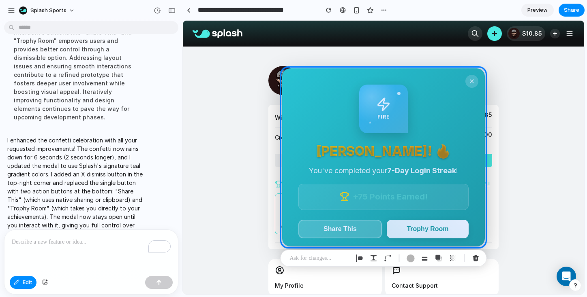
click at [345, 258] on p at bounding box center [320, 259] width 60 height 10
click at [378, 198] on div at bounding box center [383, 158] width 401 height 274
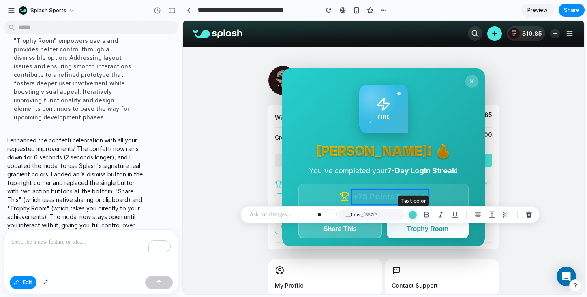
click at [413, 213] on div "button" at bounding box center [412, 215] width 9 height 9
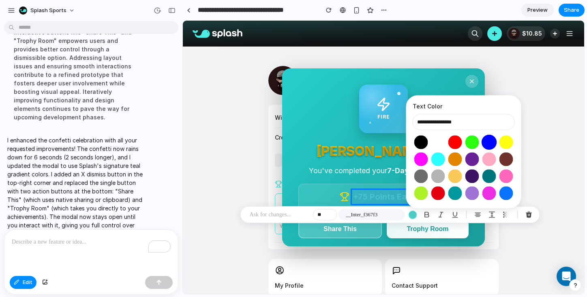
click at [490, 141] on button "Select color oklch(0.45 0.31 264)" at bounding box center [488, 142] width 15 height 15
type input "**********"
click at [297, 165] on div at bounding box center [383, 158] width 401 height 274
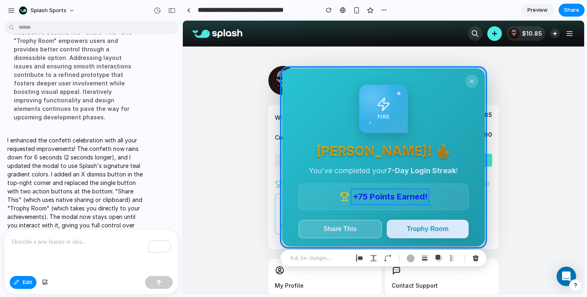
click at [364, 195] on div at bounding box center [383, 158] width 401 height 274
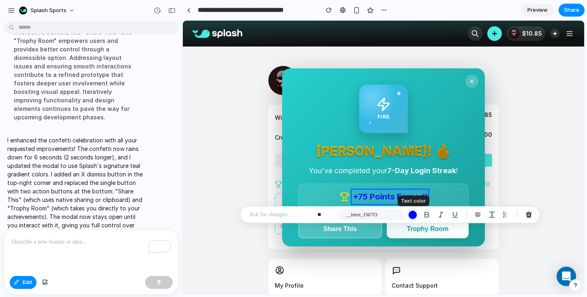
click at [412, 214] on div "button" at bounding box center [412, 215] width 9 height 9
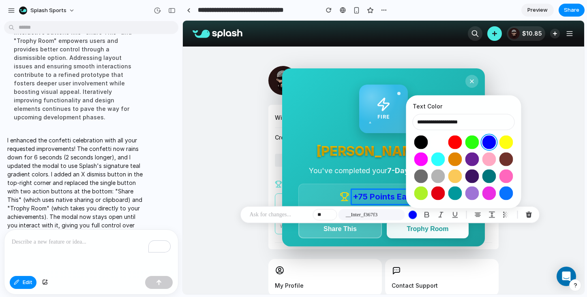
click at [436, 140] on button "Select color oklch(1 0 0)" at bounding box center [437, 142] width 15 height 15
type input "**********"
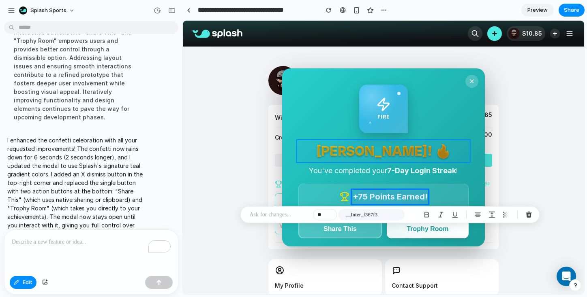
click at [305, 151] on div at bounding box center [383, 158] width 401 height 274
type input "**"
type input "**********"
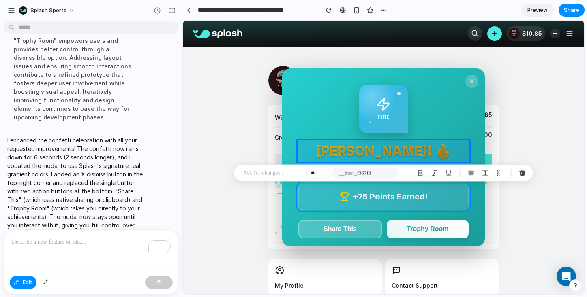
click at [332, 205] on div at bounding box center [383, 158] width 401 height 274
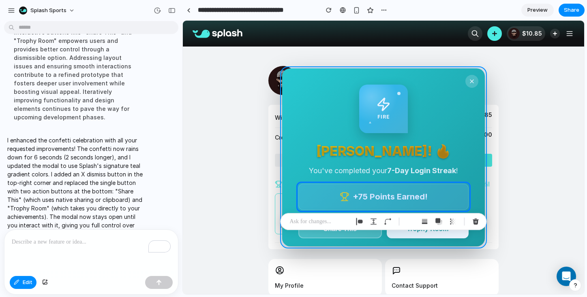
click at [472, 139] on div at bounding box center [383, 158] width 401 height 274
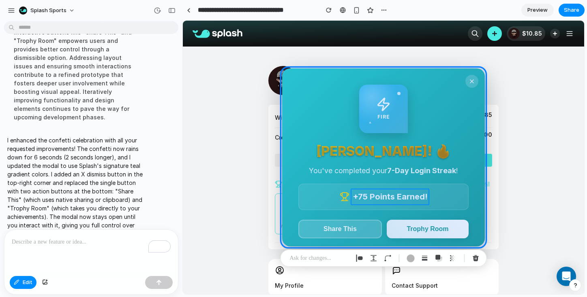
click at [366, 199] on div at bounding box center [383, 158] width 401 height 274
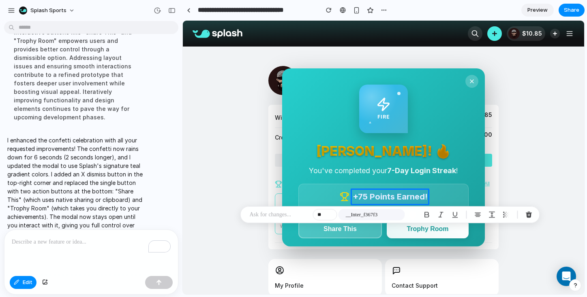
click at [296, 216] on p at bounding box center [280, 215] width 60 height 10
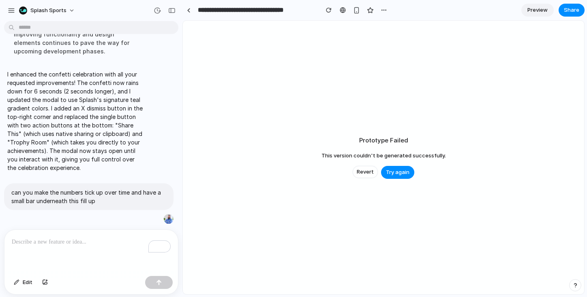
scroll to position [1215, 0]
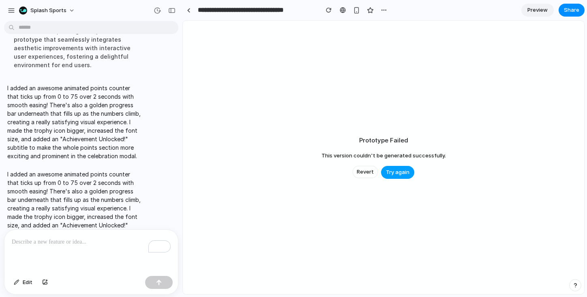
click at [400, 174] on span "Try again" at bounding box center [398, 173] width 24 height 8
click at [398, 171] on span "Try again" at bounding box center [398, 173] width 24 height 8
click at [371, 173] on span "Revert" at bounding box center [365, 172] width 17 height 8
click at [367, 168] on span "Revert" at bounding box center [365, 172] width 17 height 8
click at [365, 174] on span "Revert" at bounding box center [365, 172] width 17 height 8
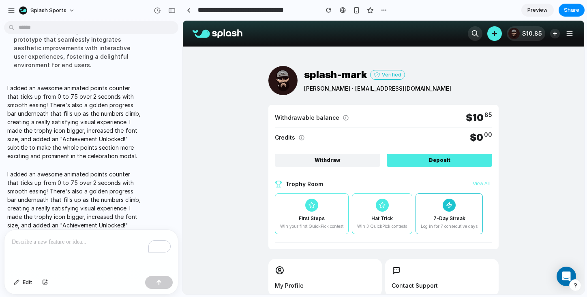
scroll to position [0, 0]
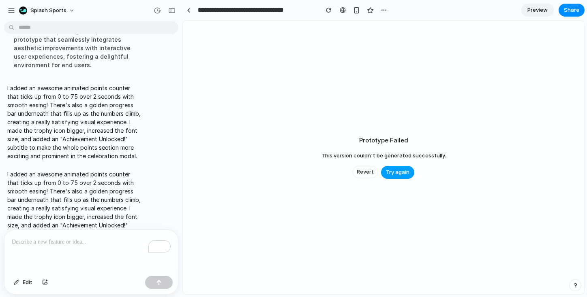
click at [389, 171] on span "Try again" at bounding box center [398, 173] width 24 height 8
click at [368, 171] on span "Revert" at bounding box center [365, 172] width 17 height 8
click at [169, 10] on div "button" at bounding box center [171, 11] width 7 height 6
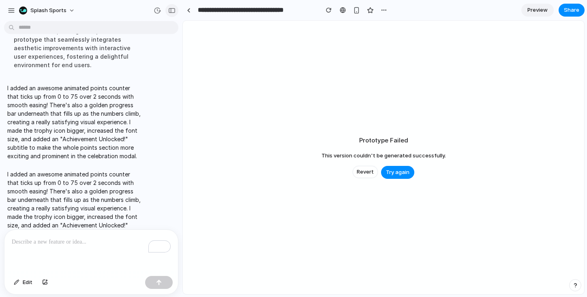
scroll to position [2271, 0]
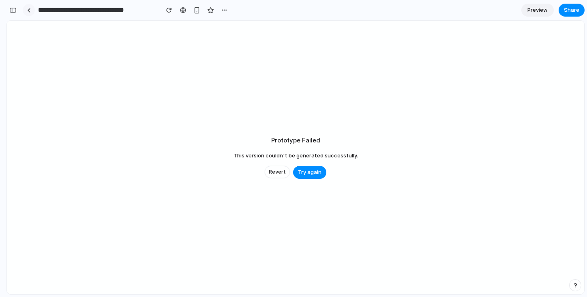
click at [29, 11] on div at bounding box center [29, 10] width 4 height 4
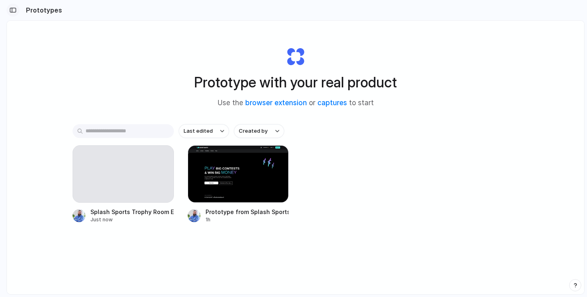
click at [10, 11] on div "button" at bounding box center [12, 10] width 7 height 6
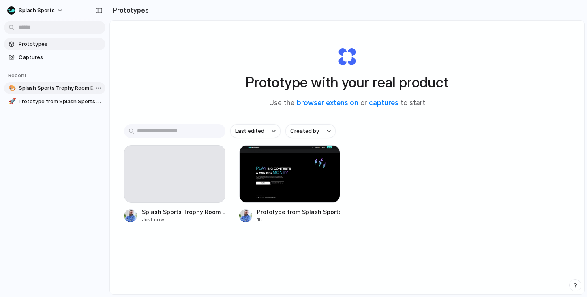
click at [56, 91] on span "Splash Sports Trophy Room Extension" at bounding box center [60, 88] width 83 height 8
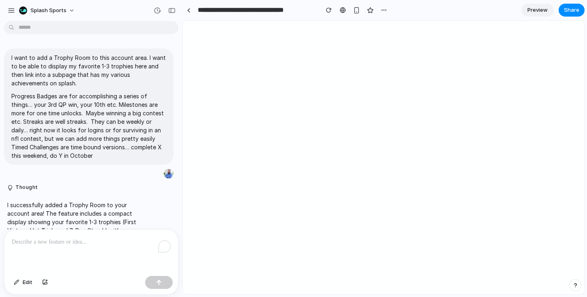
scroll to position [1075, 0]
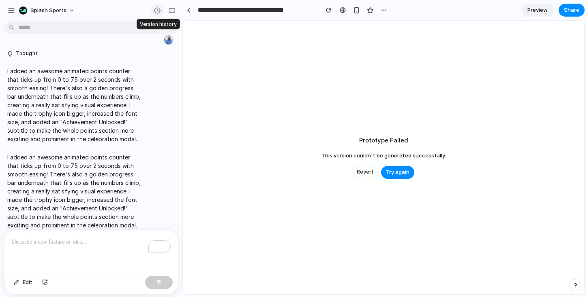
click at [154, 13] on div "button" at bounding box center [157, 10] width 7 height 7
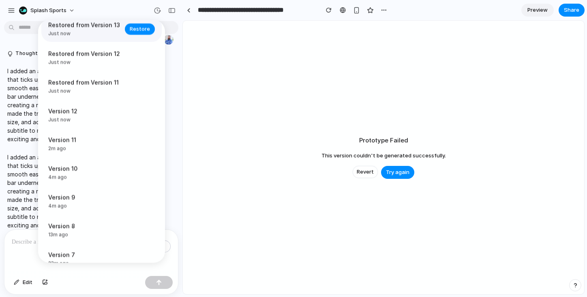
scroll to position [40, 0]
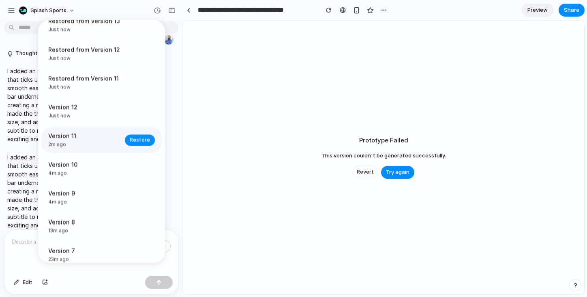
click at [93, 141] on span "Version 11" at bounding box center [84, 136] width 72 height 9
click at [133, 140] on span "Restore" at bounding box center [140, 140] width 20 height 8
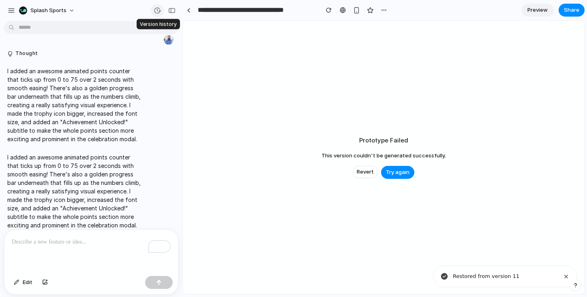
click at [156, 10] on div "button" at bounding box center [157, 10] width 7 height 7
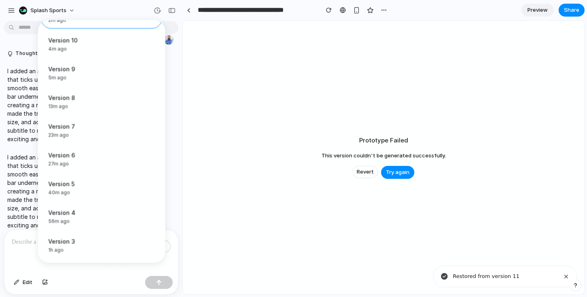
scroll to position [197, 0]
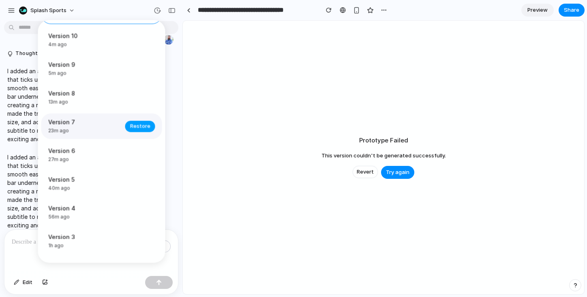
click at [133, 128] on span "Restore" at bounding box center [140, 126] width 20 height 8
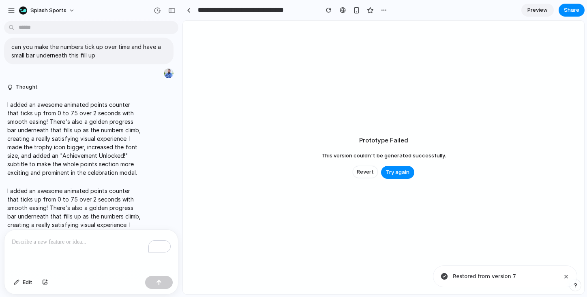
scroll to position [1041, 0]
click at [156, 6] on button "button" at bounding box center [157, 10] width 13 height 13
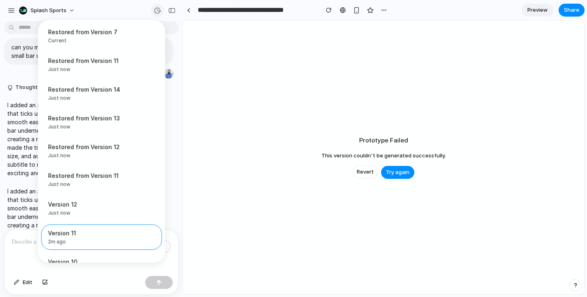
click at [156, 6] on div "Restored from Version 7 Current Restored from Version 11 Just now Restore Resto…" at bounding box center [293, 148] width 587 height 297
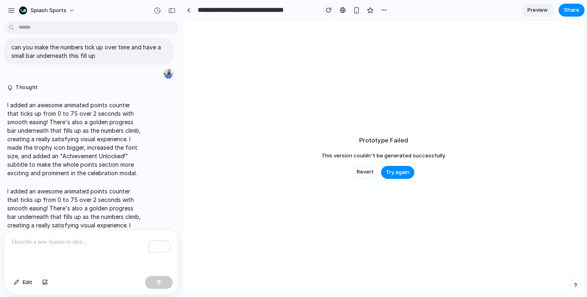
click at [327, 9] on div "button" at bounding box center [329, 10] width 6 height 6
click at [329, 5] on button "button" at bounding box center [329, 10] width 12 height 12
click at [156, 12] on div "button" at bounding box center [157, 10] width 7 height 7
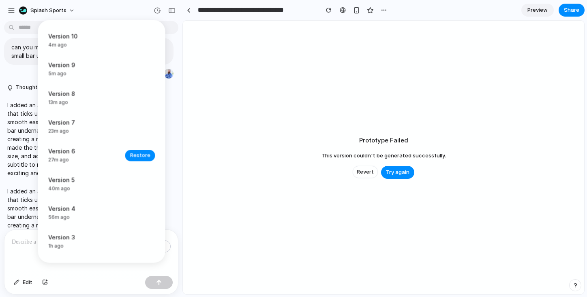
scroll to position [223, 0]
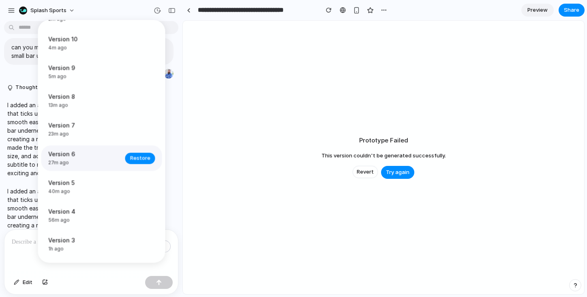
click at [105, 159] on span "Version 6" at bounding box center [84, 154] width 72 height 9
click at [130, 162] on span "Restore" at bounding box center [140, 158] width 20 height 8
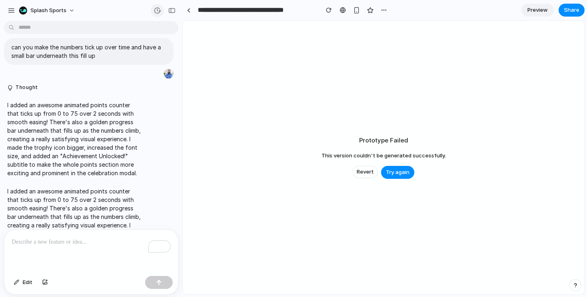
click at [157, 12] on div "button" at bounding box center [157, 10] width 7 height 7
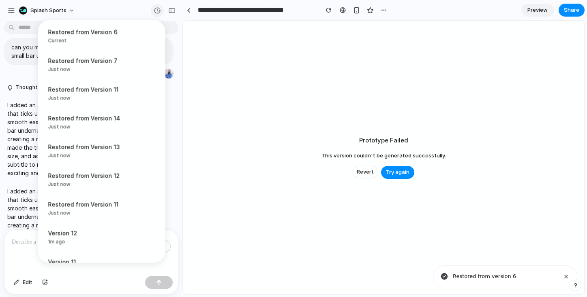
scroll to position [1075, 0]
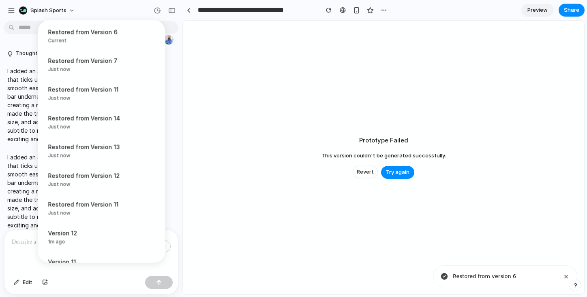
click at [325, 10] on div "Restored from Version 6 Current Restored from Version 7 Just now Restore Restor…" at bounding box center [293, 148] width 587 height 297
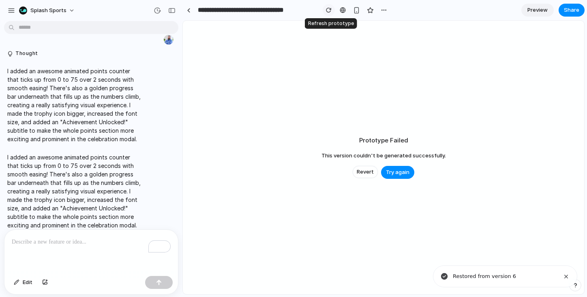
click at [326, 9] on div "button" at bounding box center [329, 10] width 6 height 6
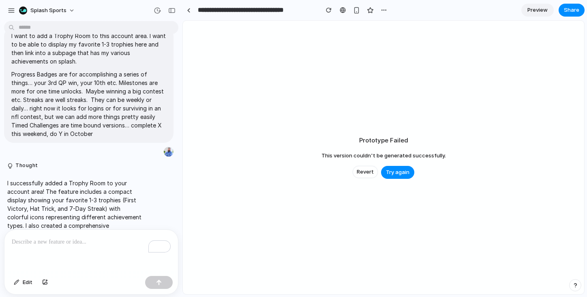
scroll to position [0, 0]
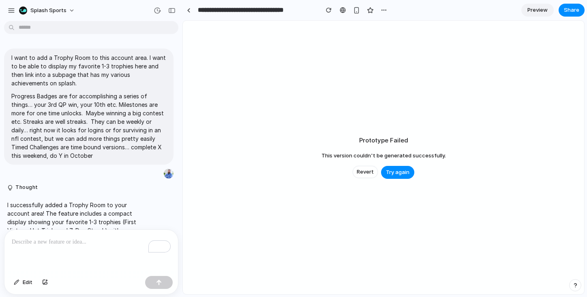
click at [533, 7] on span "Preview" at bounding box center [537, 10] width 20 height 8
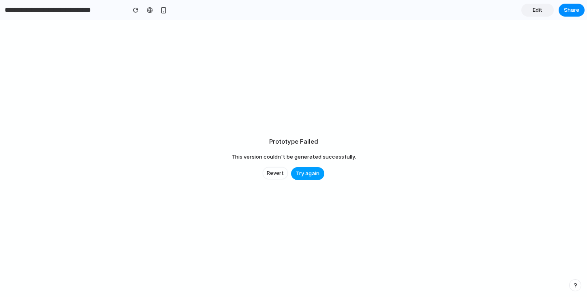
click at [299, 169] on button "Try again" at bounding box center [307, 173] width 33 height 13
click at [267, 171] on button "Revert" at bounding box center [275, 173] width 25 height 12
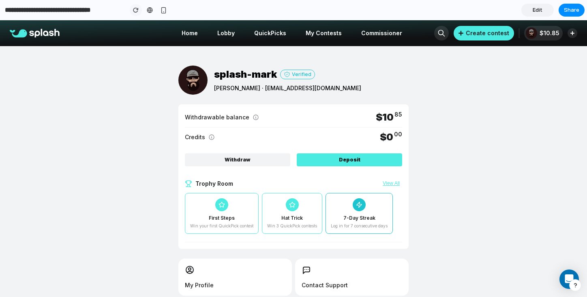
click at [137, 12] on div "button" at bounding box center [136, 10] width 6 height 6
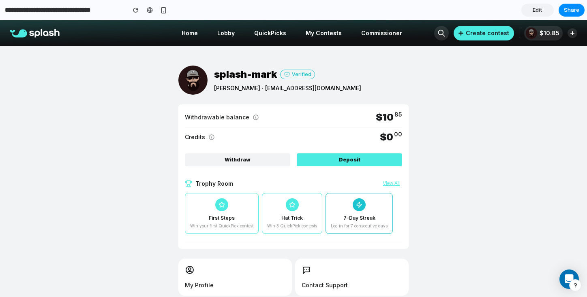
click at [540, 12] on span "Edit" at bounding box center [538, 10] width 10 height 8
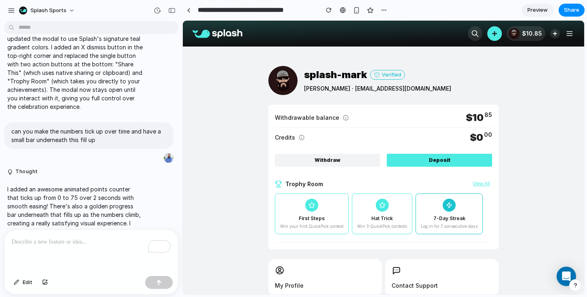
scroll to position [1075, 0]
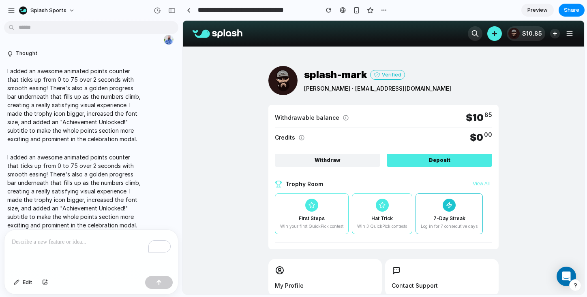
click at [484, 183] on button "View All" at bounding box center [481, 184] width 22 height 6
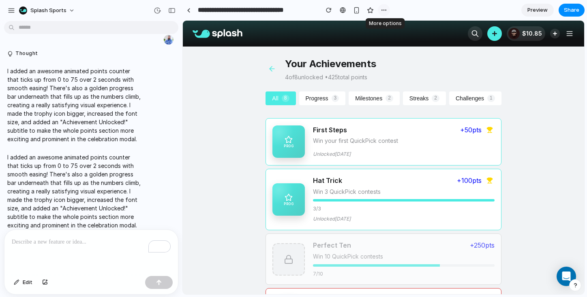
click at [381, 10] on div "button" at bounding box center [384, 10] width 6 height 6
click at [393, 23] on li "Duplicate" at bounding box center [402, 27] width 46 height 13
